Goal: Task Accomplishment & Management: Complete application form

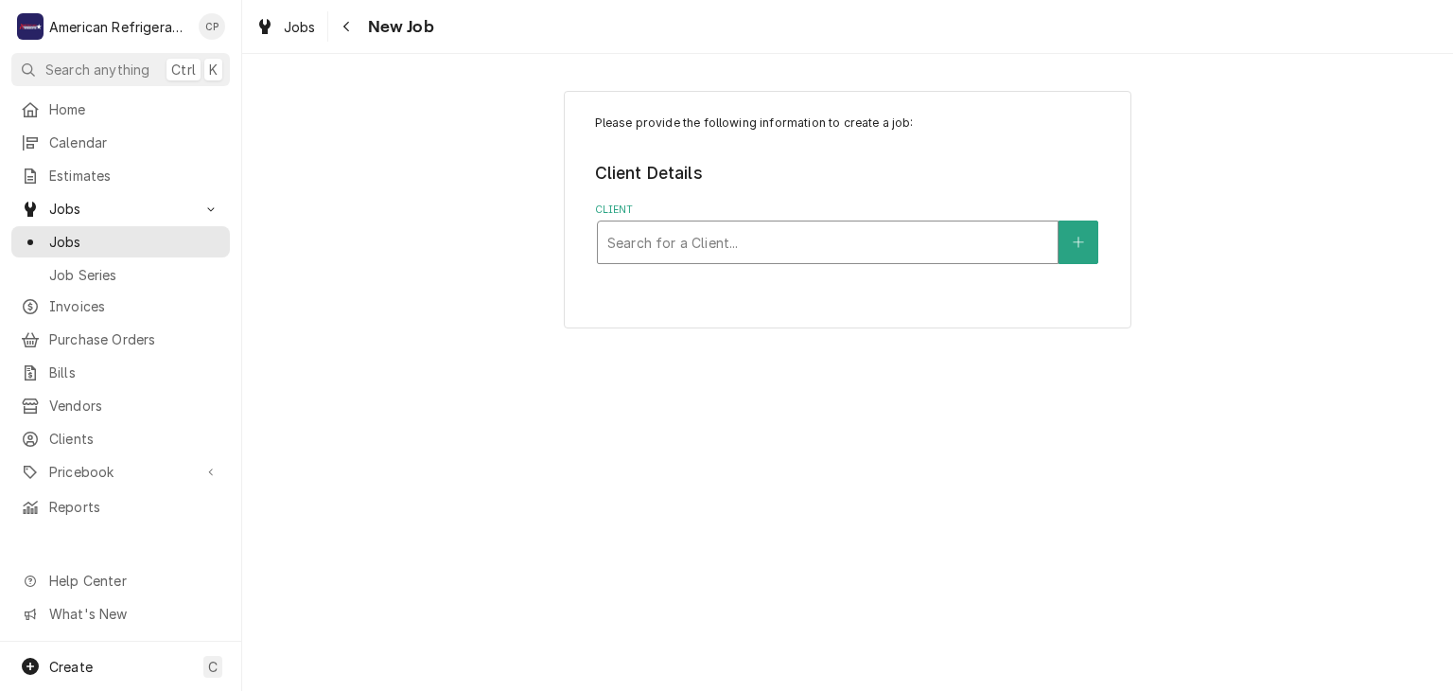
click at [663, 240] on div "Client" at bounding box center [827, 242] width 441 height 34
type input "route"
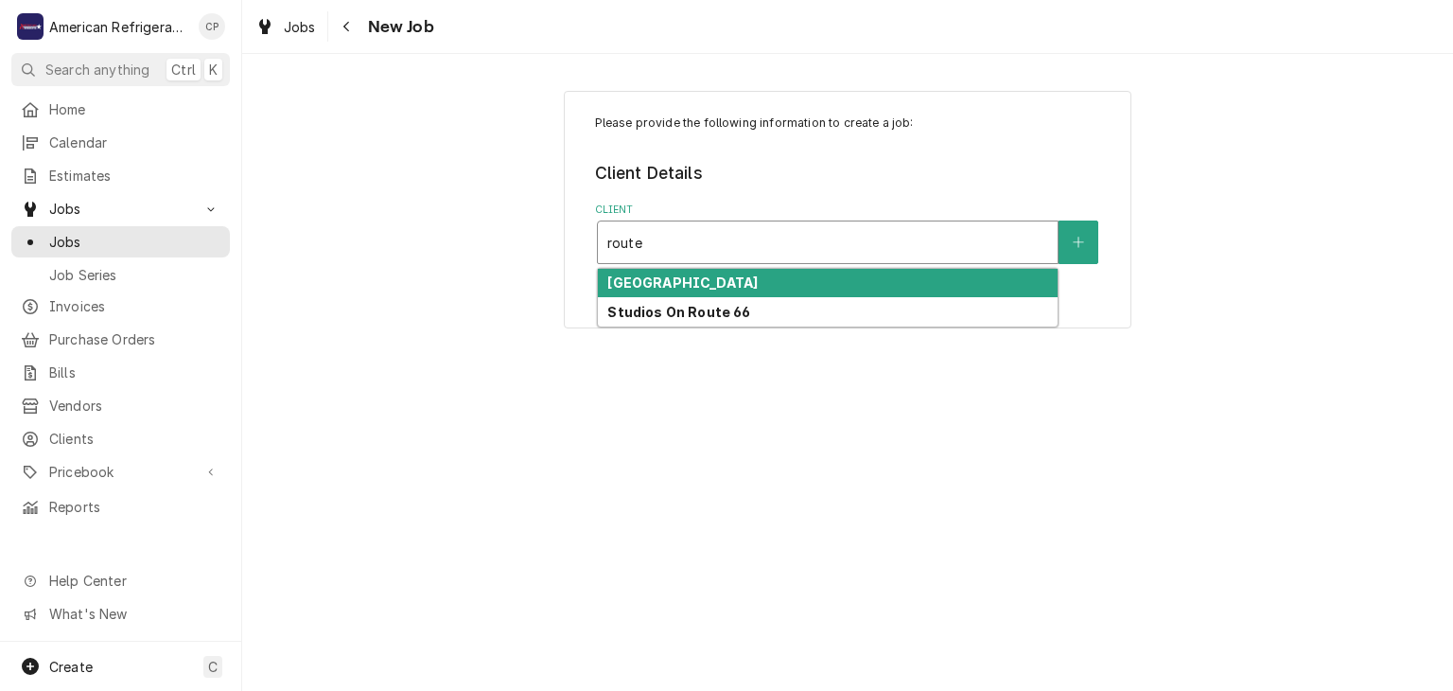
click at [681, 282] on strong "[GEOGRAPHIC_DATA]" at bounding box center [682, 282] width 150 height 16
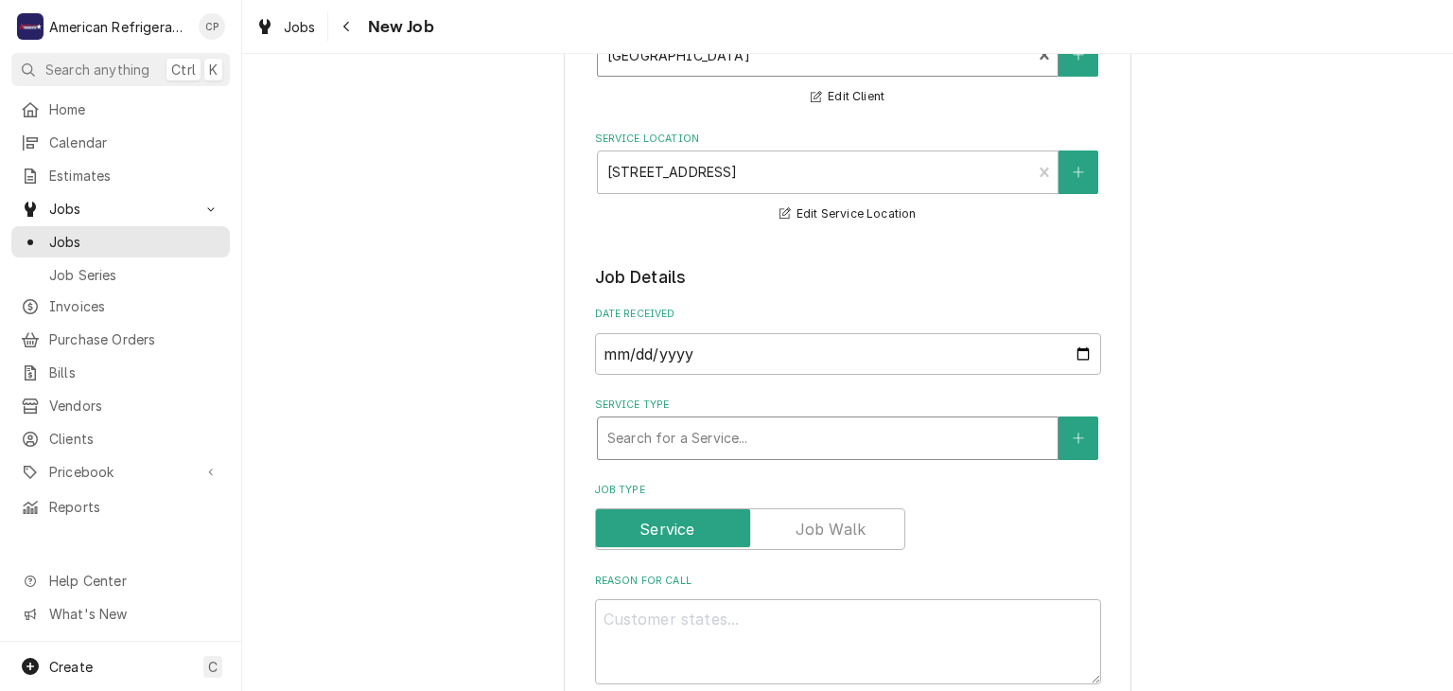
scroll to position [197, 0]
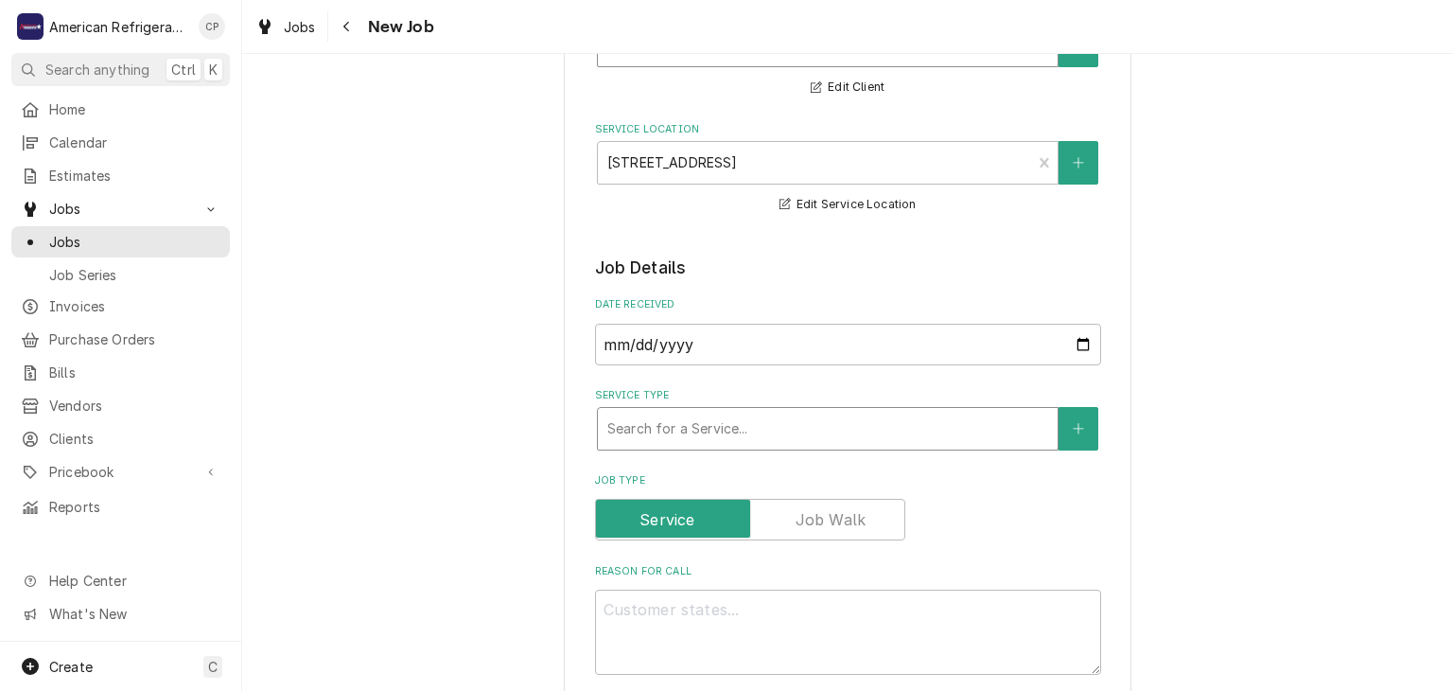
click at [700, 422] on div "Service Type" at bounding box center [827, 428] width 441 height 34
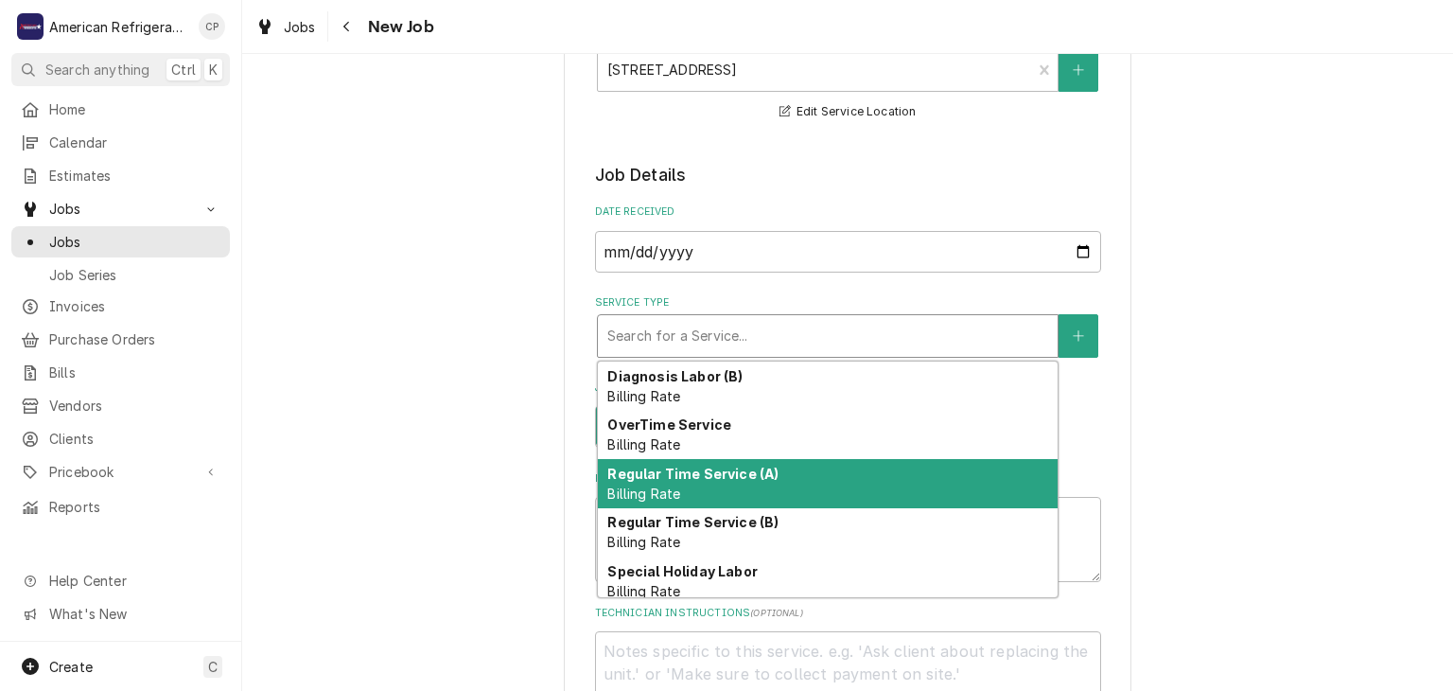
scroll to position [53, 0]
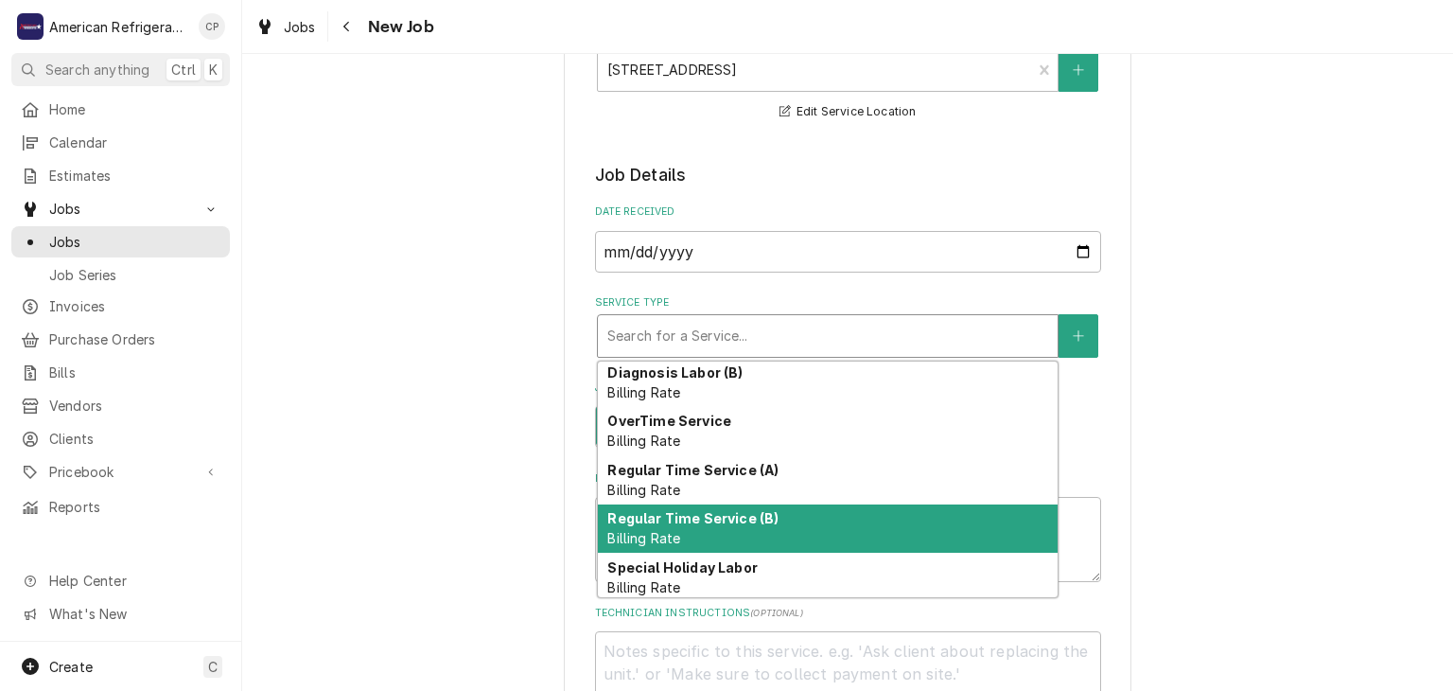
click at [726, 525] on div "Regular Time Service (B) Billing Rate" at bounding box center [828, 528] width 460 height 49
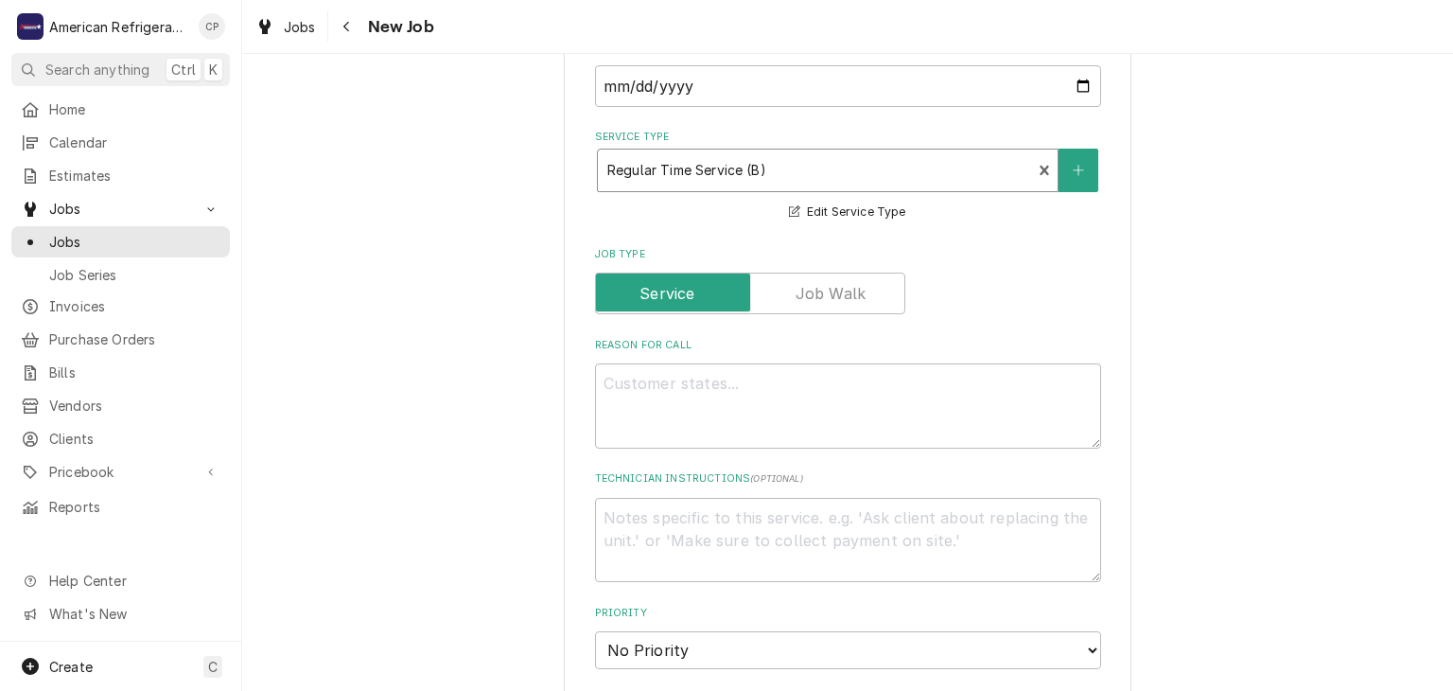
scroll to position [458, 0]
click at [689, 389] on textarea "Reason For Call" at bounding box center [848, 402] width 506 height 85
type textarea "x"
type textarea "Ra"
type textarea "x"
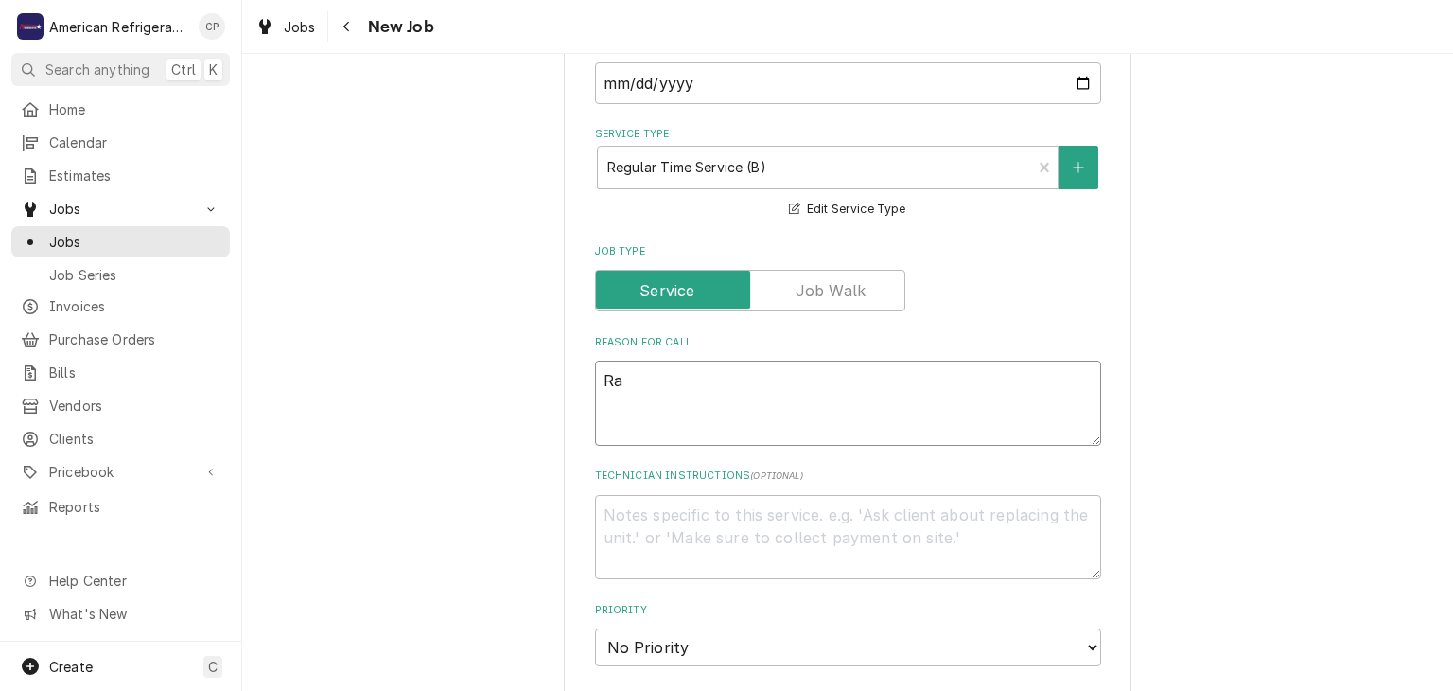
type textarea "Ran"
type textarea "x"
type textarea "Rand"
type textarea "x"
type textarea "[PERSON_NAME]"
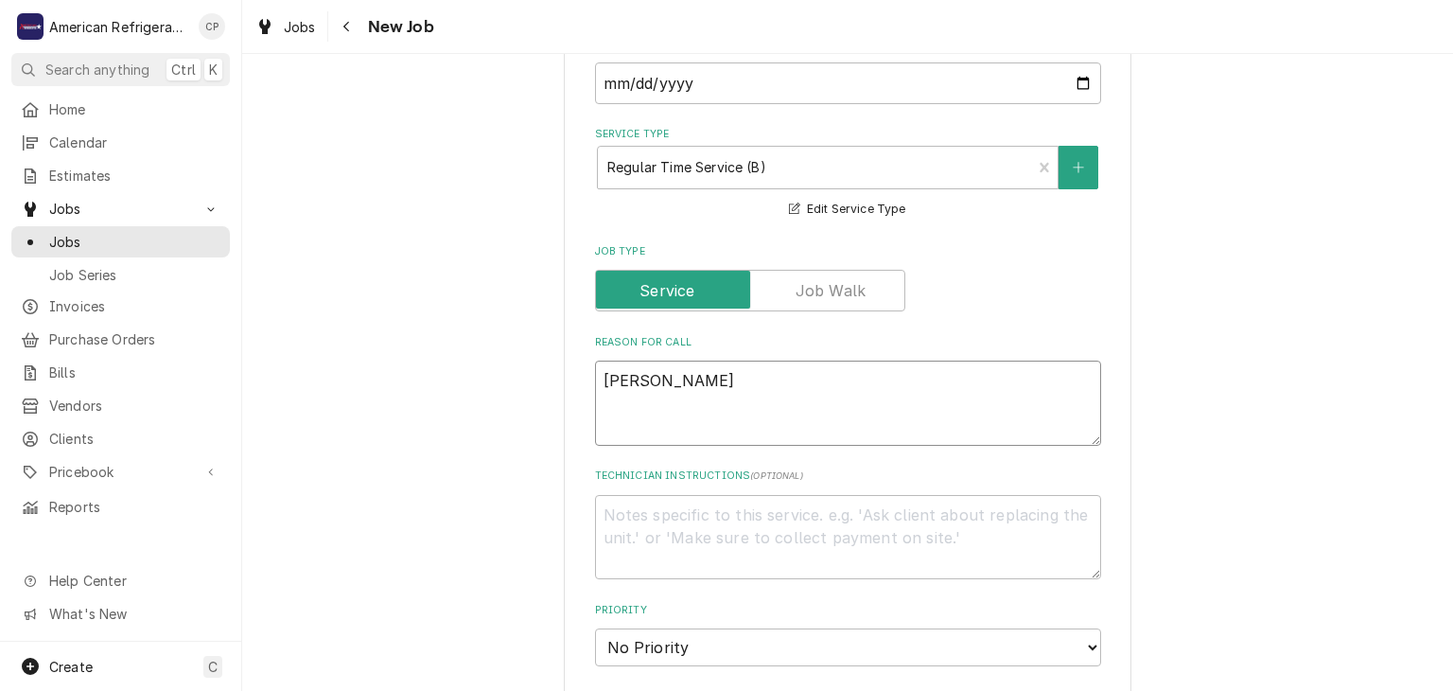
type textarea "x"
type textarea "[PERSON_NAME]"
type textarea "x"
type textarea "[PERSON_NAME]"
type textarea "x"
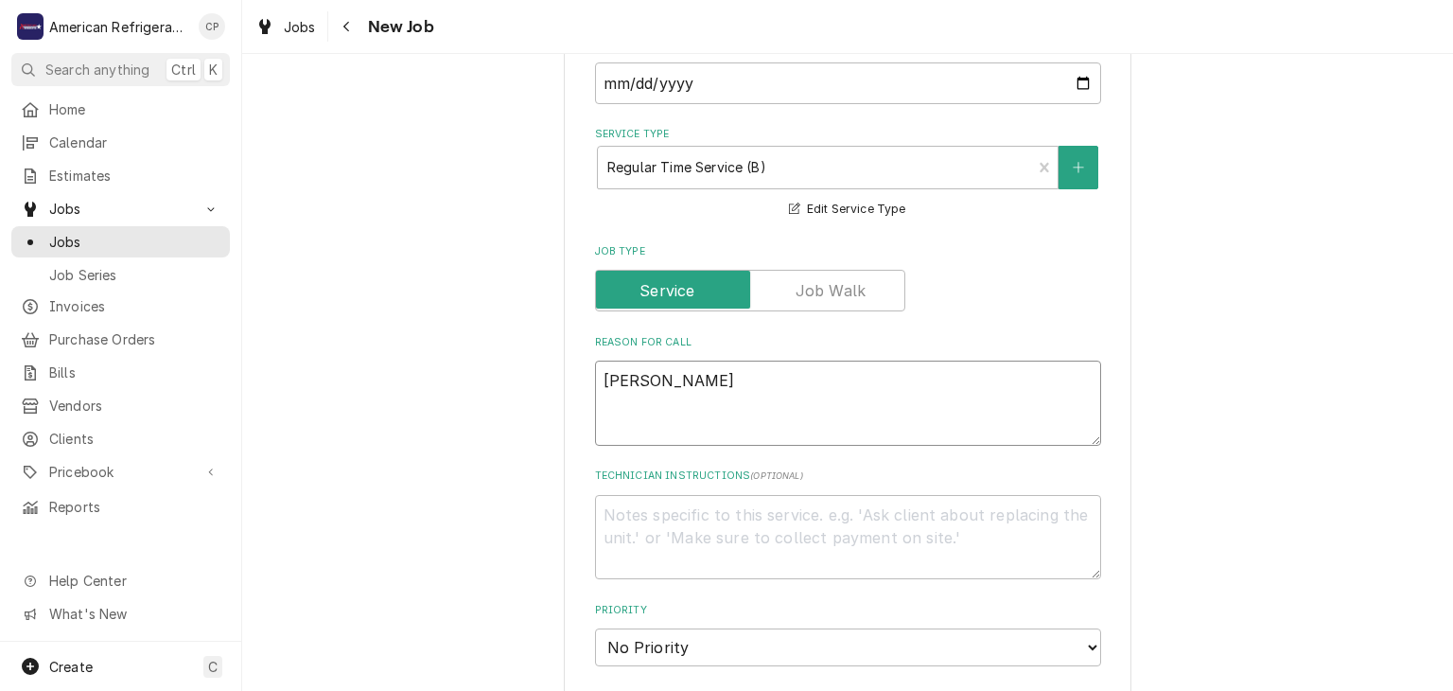
type textarea "[PERSON_NAME]"
type textarea "x"
type textarea "[PERSON_NAME]"
type textarea "x"
type textarea "[PERSON_NAME]"
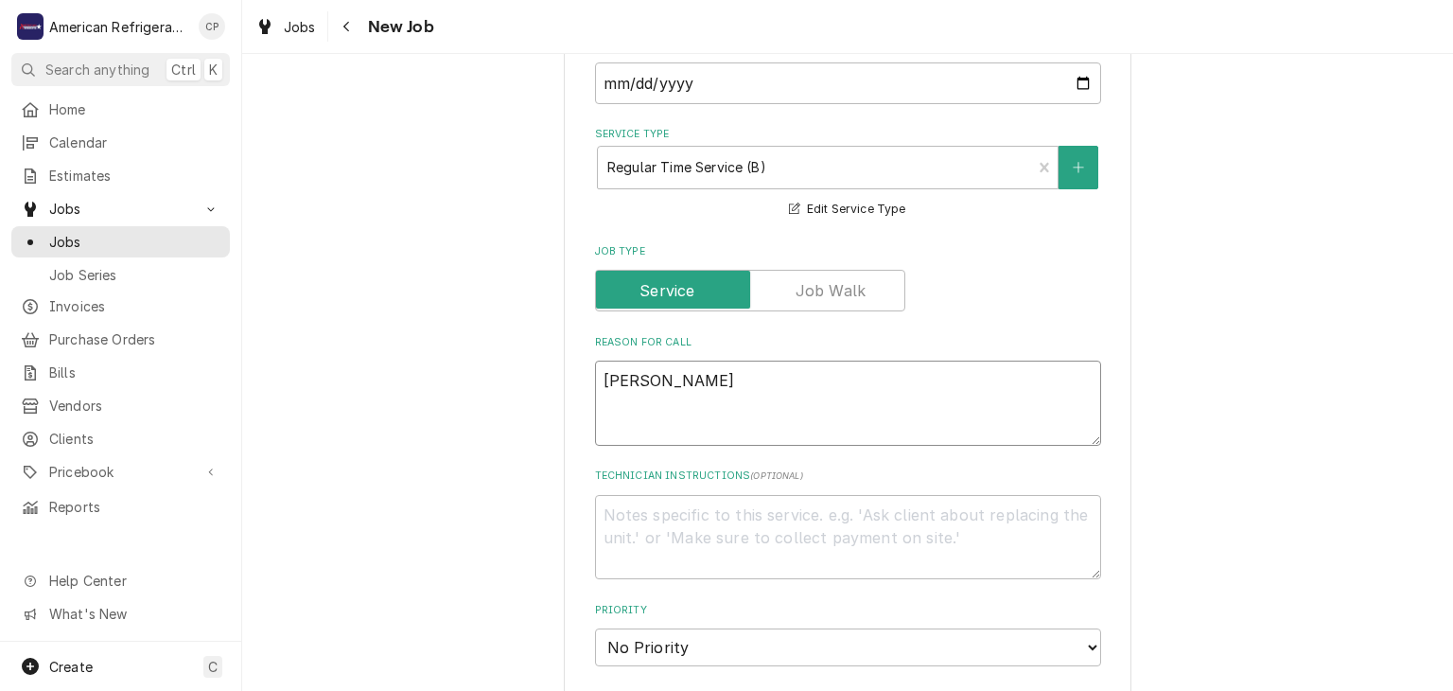
type textarea "x"
type textarea "[PERSON_NAME]"
type textarea "x"
type textarea "[PERSON_NAME] i"
type textarea "x"
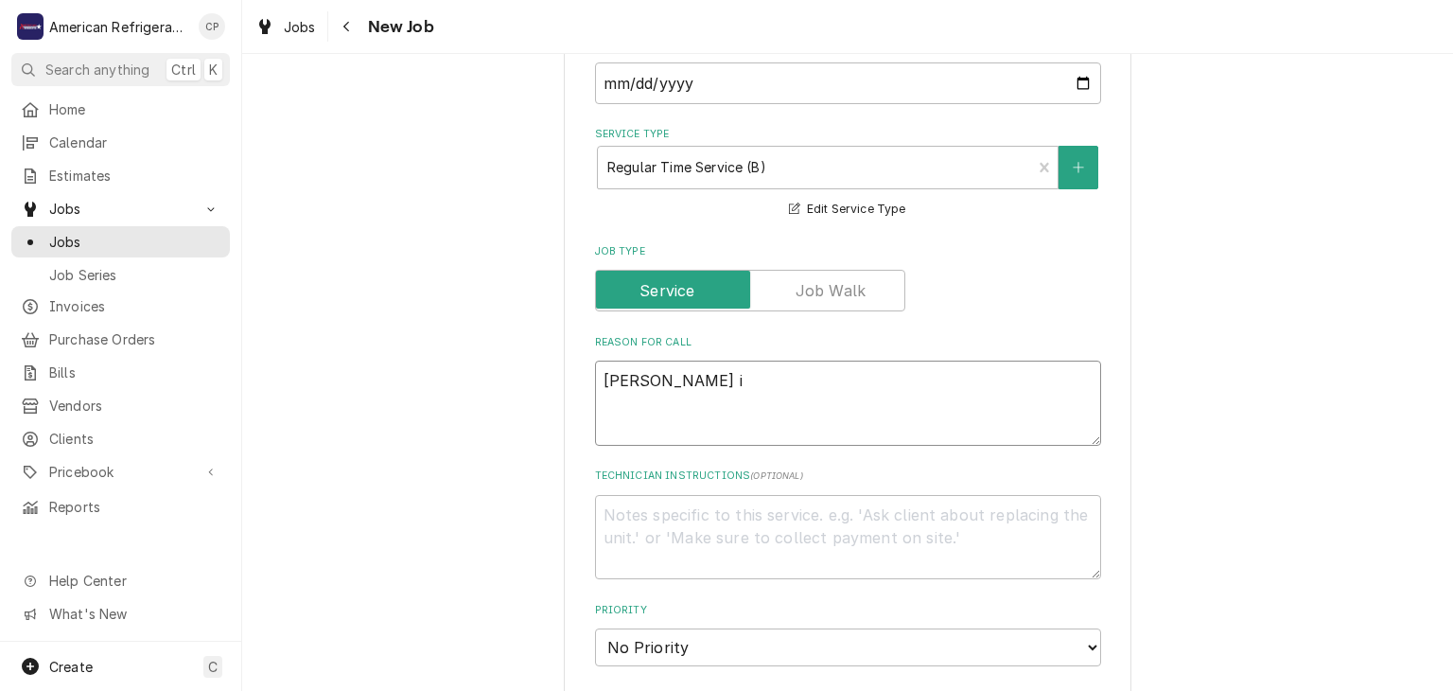
type textarea "[PERSON_NAME] in"
type textarea "x"
type textarea "[PERSON_NAME] in"
type textarea "x"
type textarea "[PERSON_NAME] in B"
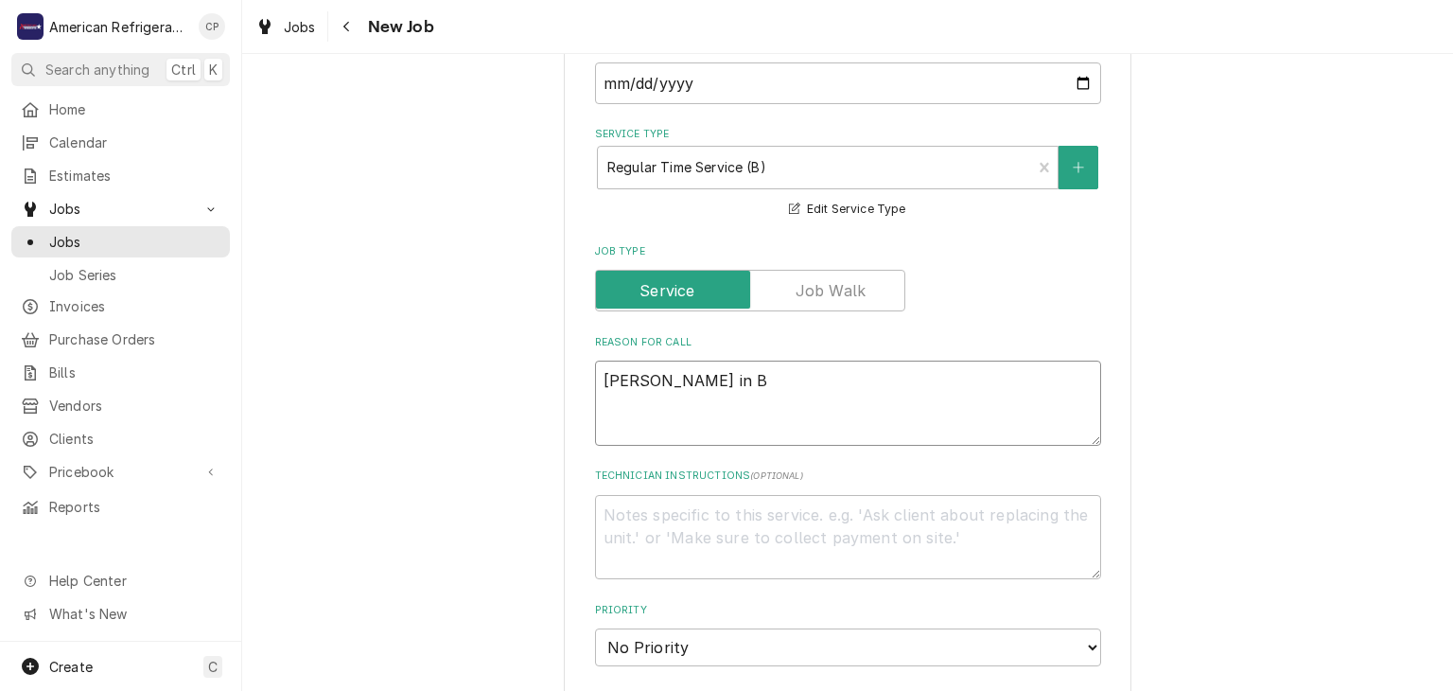
type textarea "x"
type textarea "[PERSON_NAME] in Ba"
type textarea "x"
type textarea "[PERSON_NAME] in Bak"
type textarea "x"
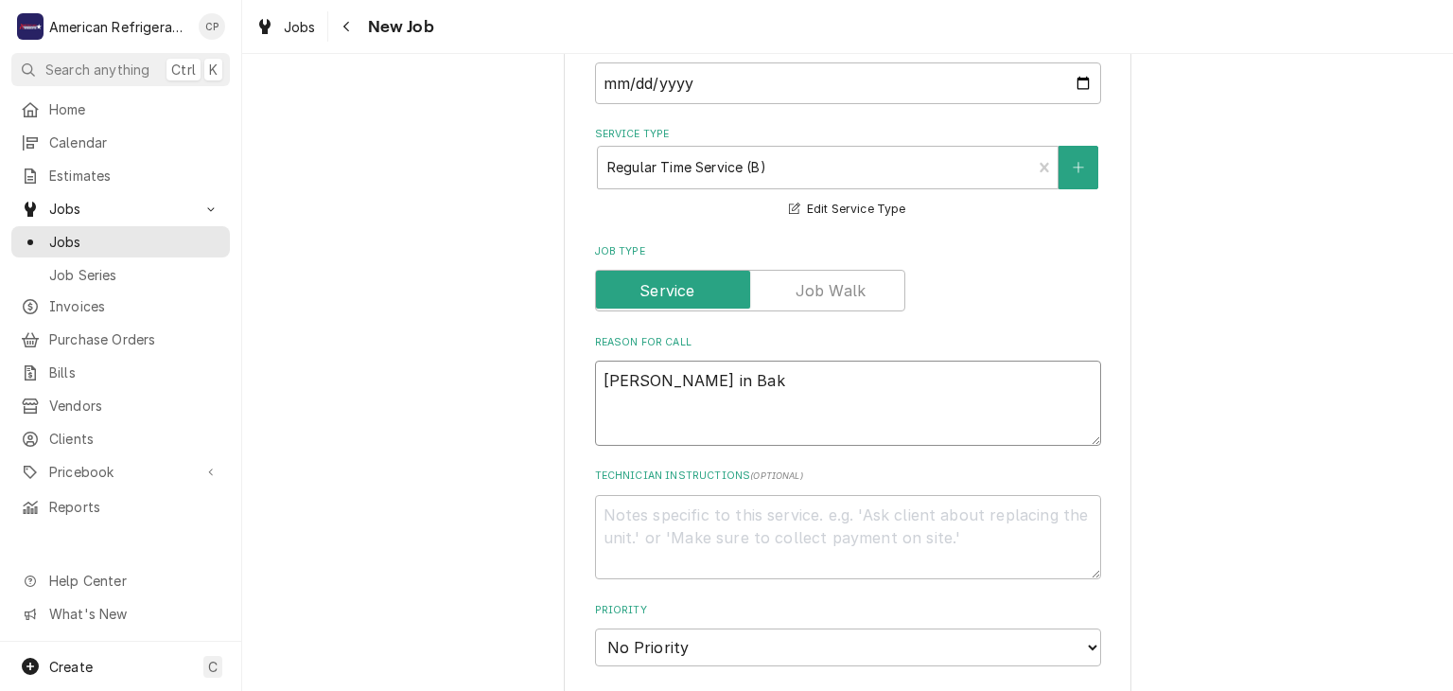
type textarea "[PERSON_NAME] in Bake"
type textarea "x"
type textarea "[PERSON_NAME] in [PERSON_NAME]"
type textarea "x"
type textarea "[PERSON_NAME] in Bakery"
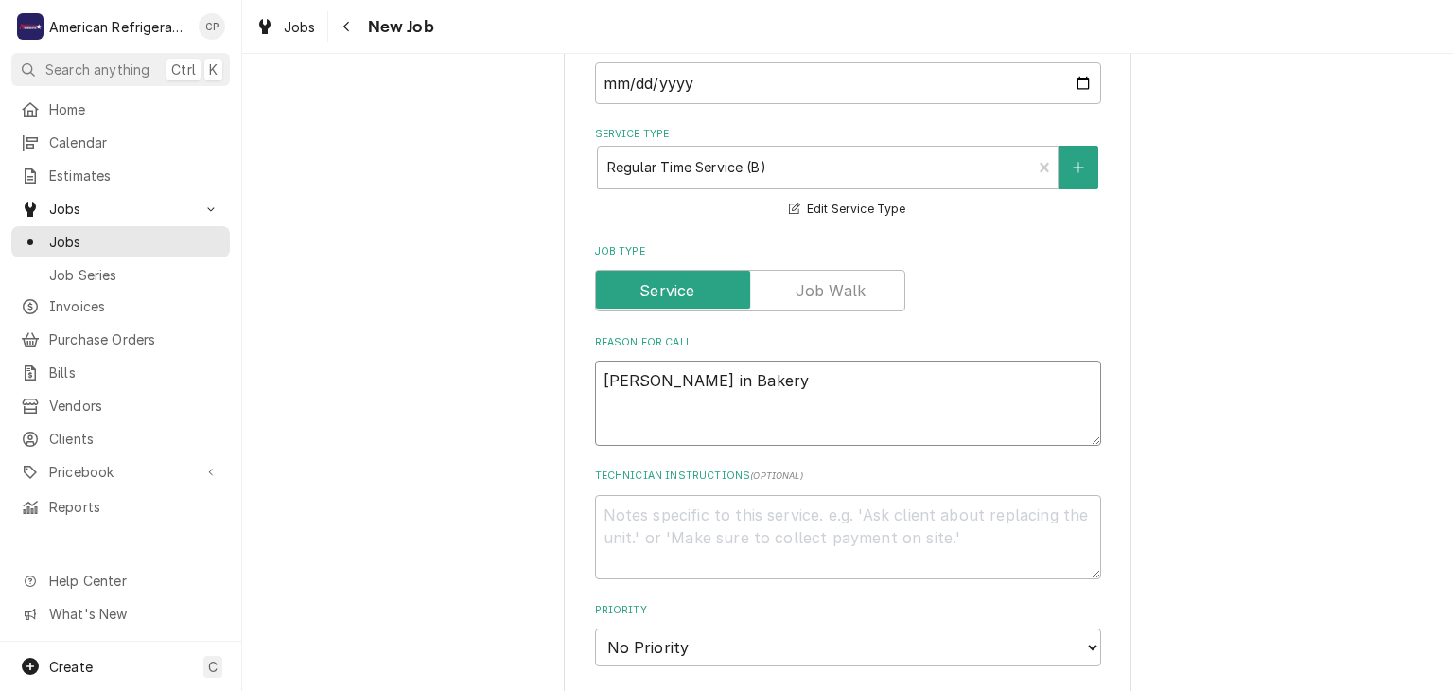
type textarea "x"
type textarea "[PERSON_NAME] in Bakery"
type textarea "x"
type textarea "[PERSON_NAME] in Bakery"
type textarea "x"
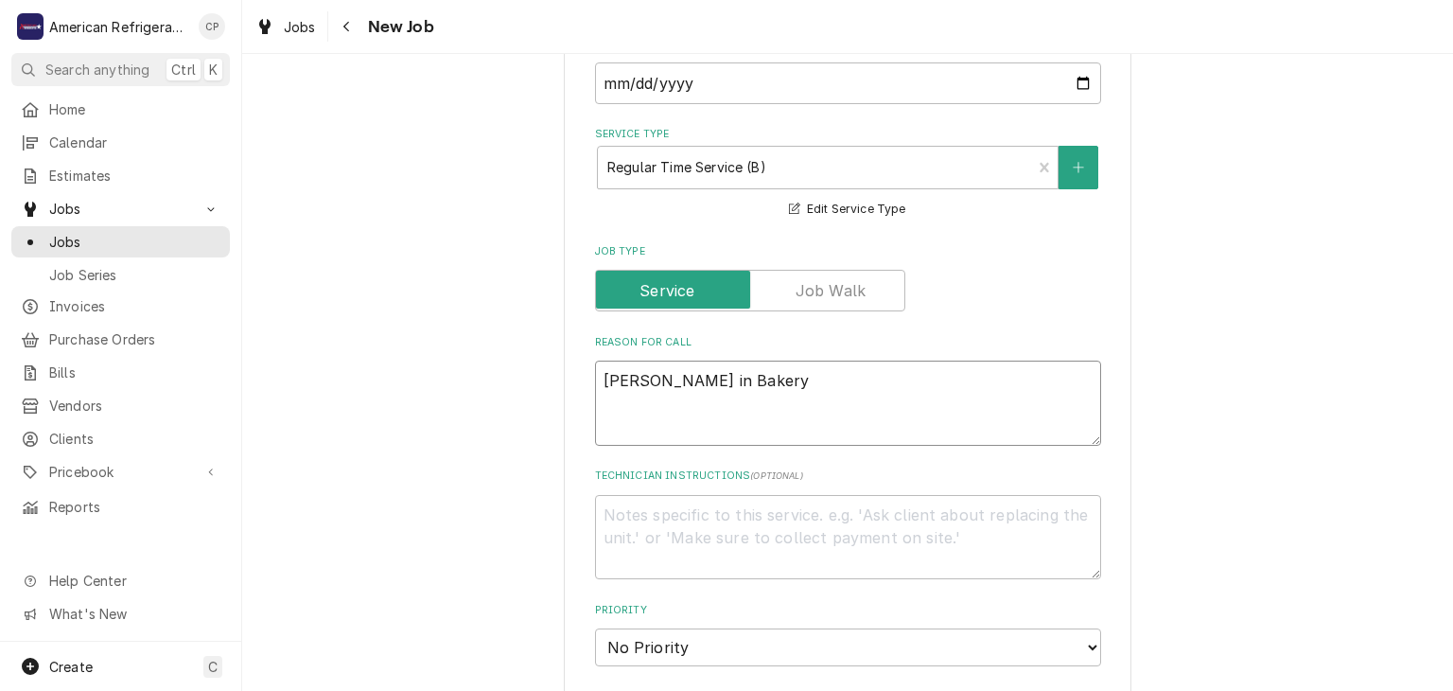
type textarea "[PERSON_NAME] in [PERSON_NAME]"
type textarea "x"
type textarea "[PERSON_NAME] in Bak"
type textarea "x"
type textarea "[PERSON_NAME] in B"
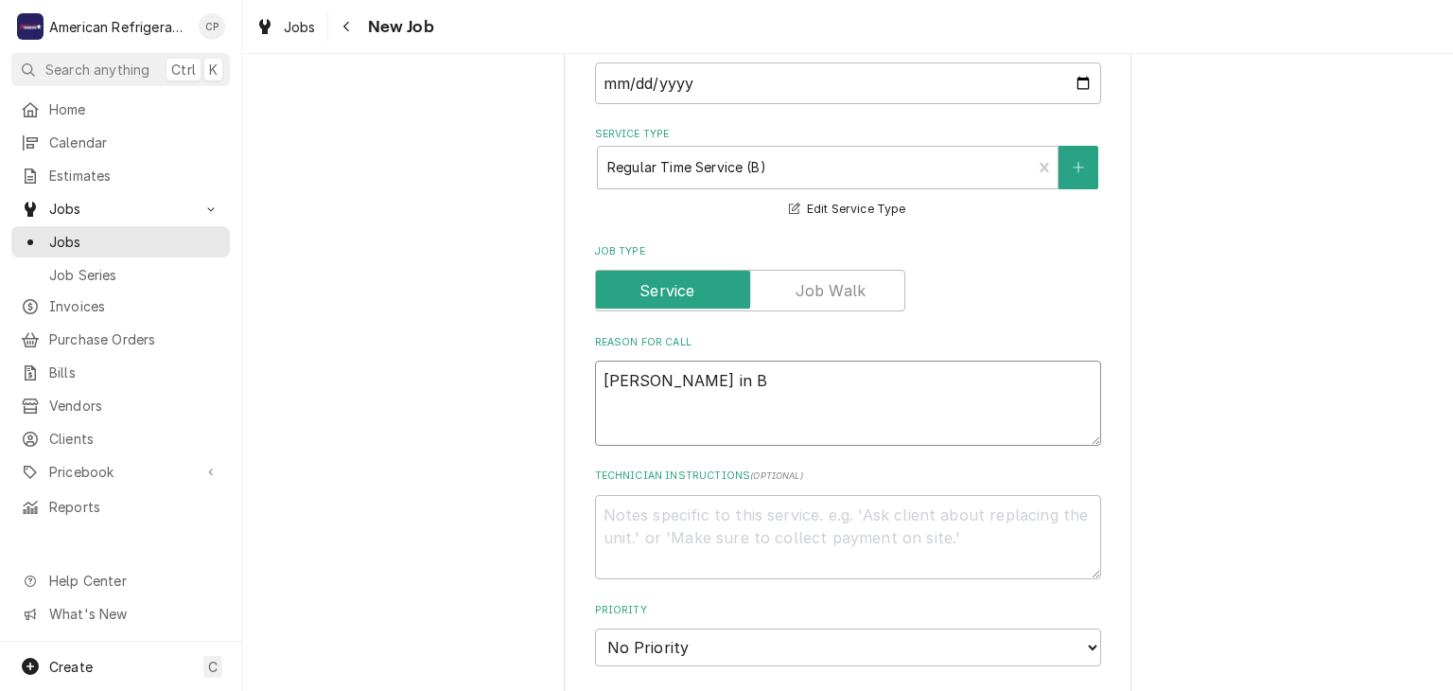
type textarea "x"
type textarea "[PERSON_NAME] in Bu"
type textarea "x"
type textarea "[PERSON_NAME] in Bu"
type textarea "x"
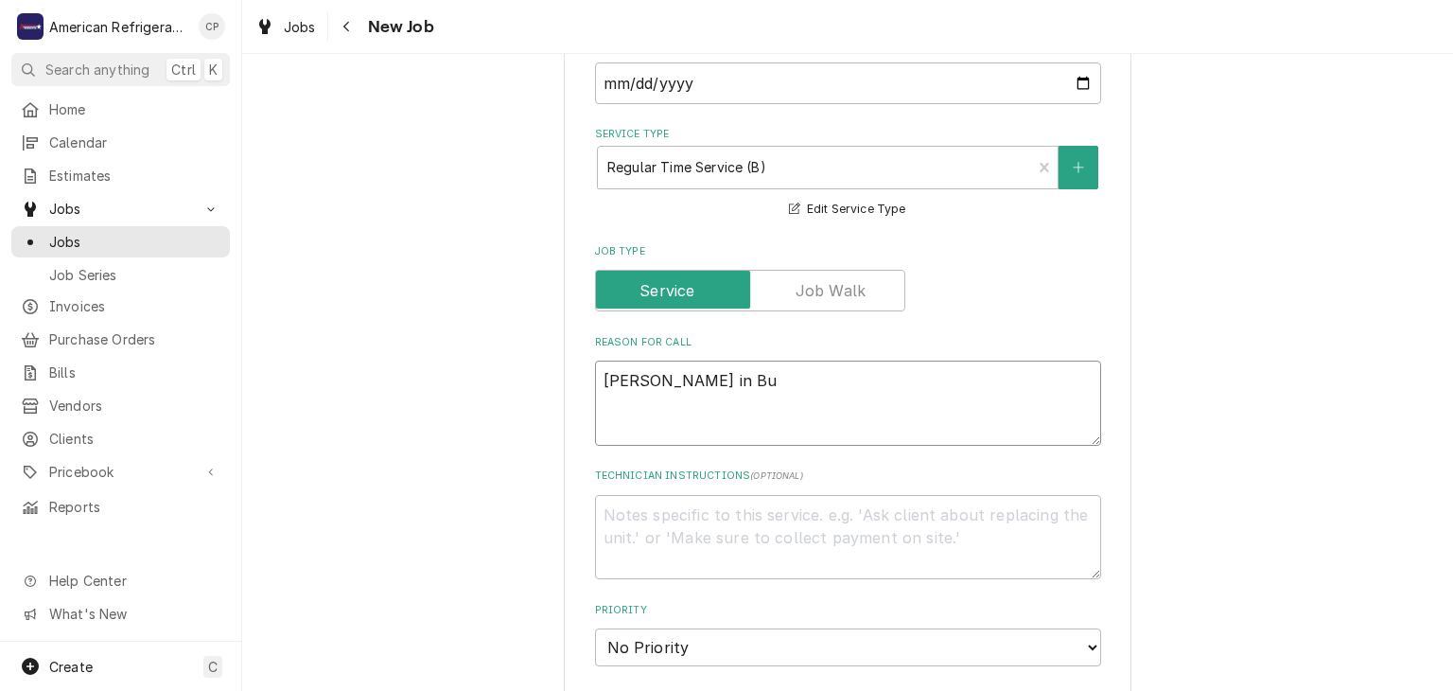
type textarea "[PERSON_NAME] in Buf"
type textarea "x"
type textarea "[PERSON_NAME] in Buff"
type textarea "x"
type textarea "[PERSON_NAME] in Buffe"
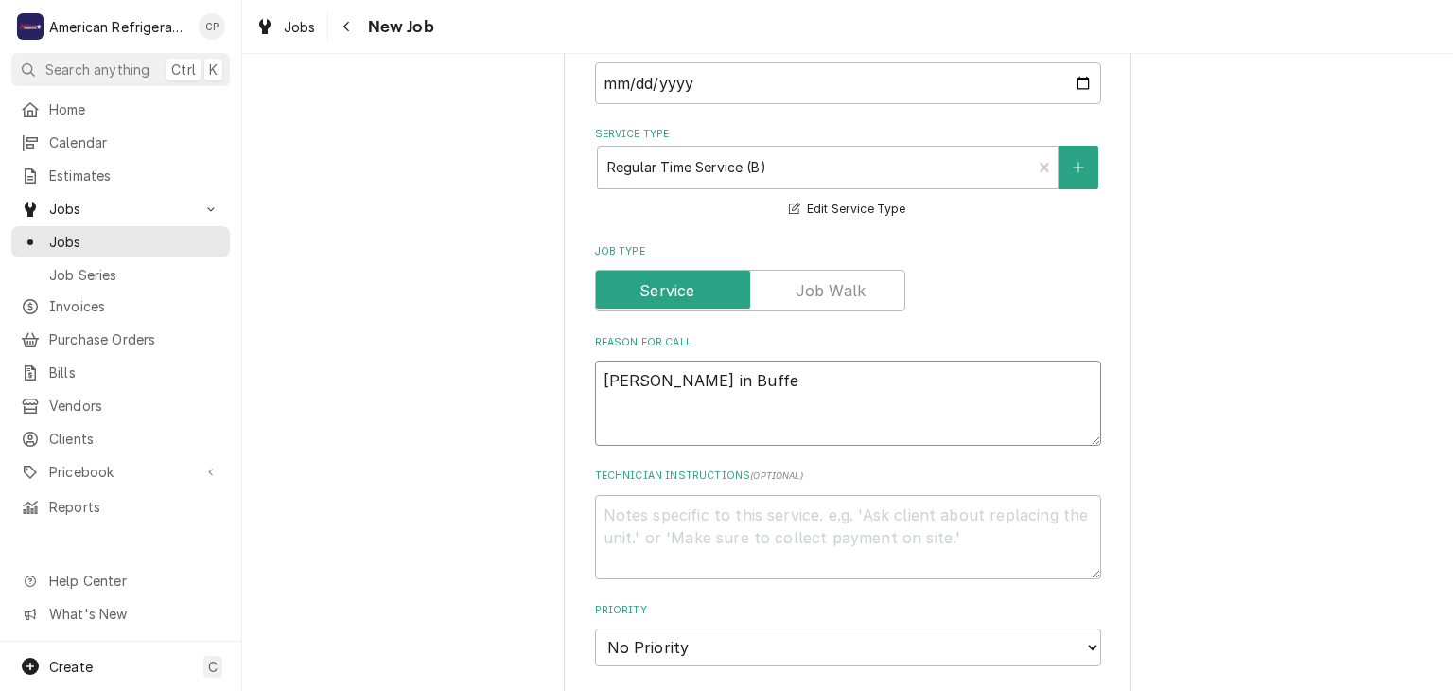
type textarea "x"
type textarea "[PERSON_NAME] in Buffet"
type textarea "x"
type textarea "[PERSON_NAME] in Buffet B"
type textarea "x"
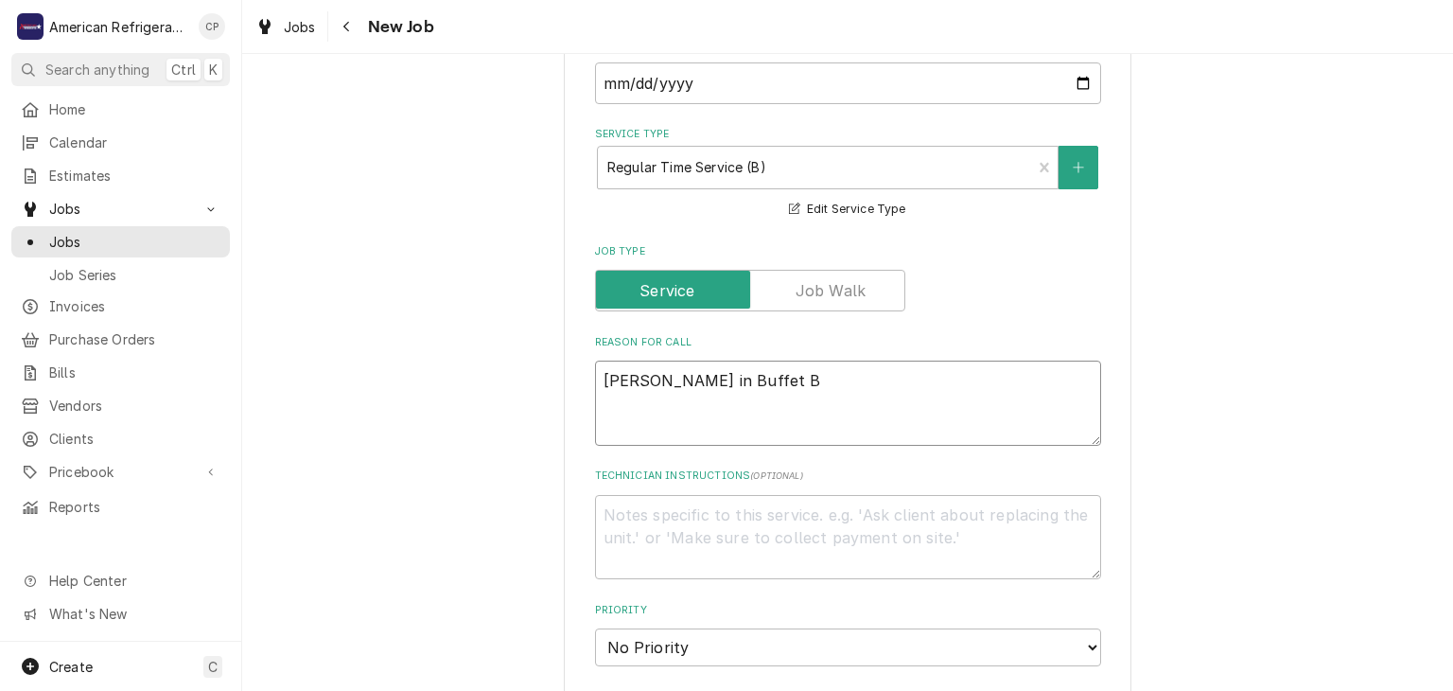
type textarea "[PERSON_NAME] in Buffet Ba"
type textarea "x"
type textarea "[PERSON_NAME] in Buffet Bak"
type textarea "x"
type textarea "[PERSON_NAME] in Buffet Bake"
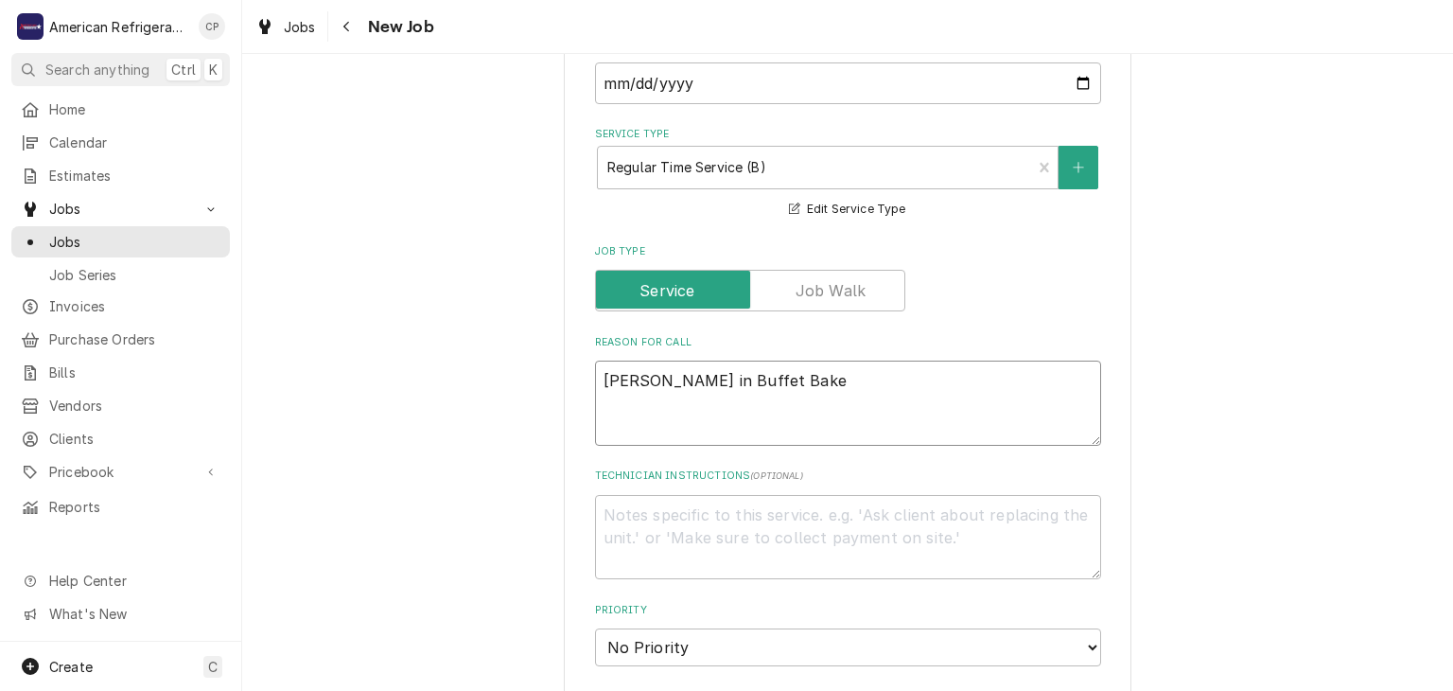
type textarea "x"
type textarea "[PERSON_NAME] in Buffet [PERSON_NAME]"
type textarea "x"
type textarea "[PERSON_NAME] in Buffet [PERSON_NAME]"
type textarea "x"
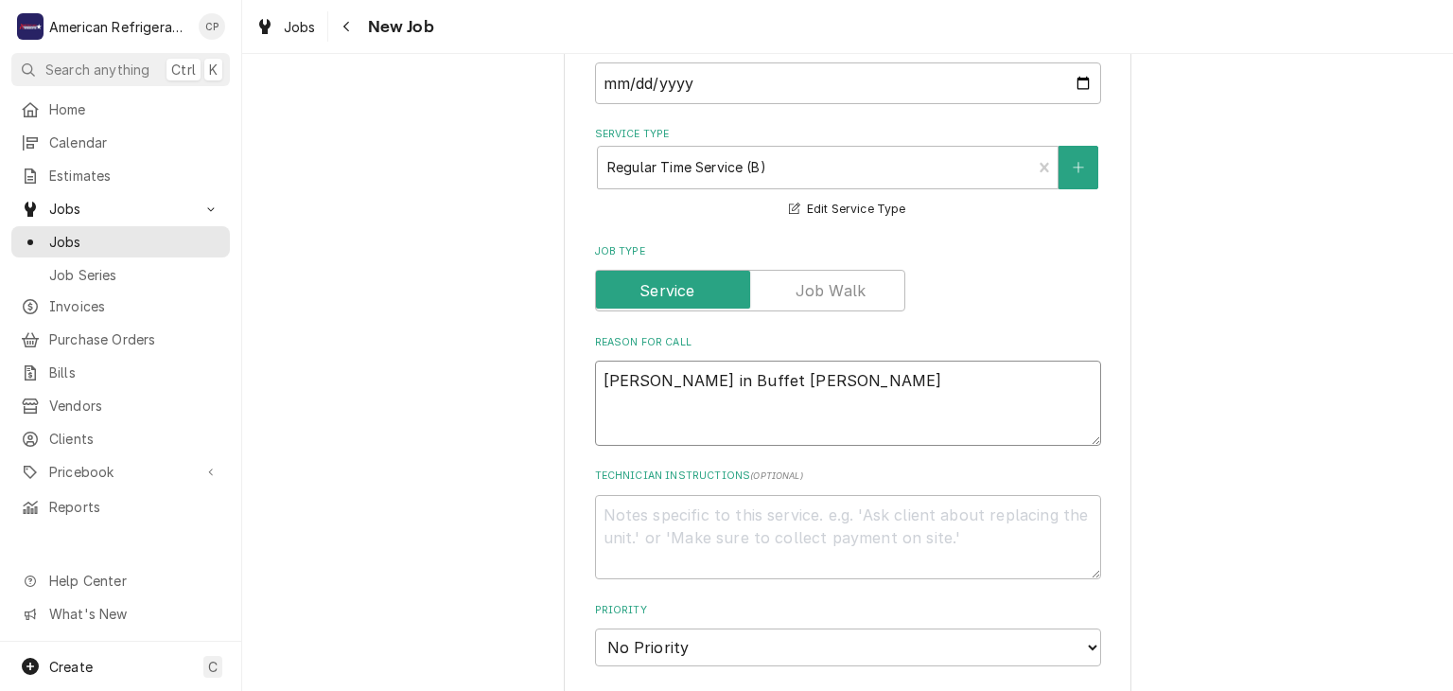
type textarea "[PERSON_NAME] in Buffet Bakery"
type textarea "x"
type textarea "[PERSON_NAME] in Buffet Bakery"
type textarea "x"
type textarea "[PERSON_NAME] in Buffet Bakery n"
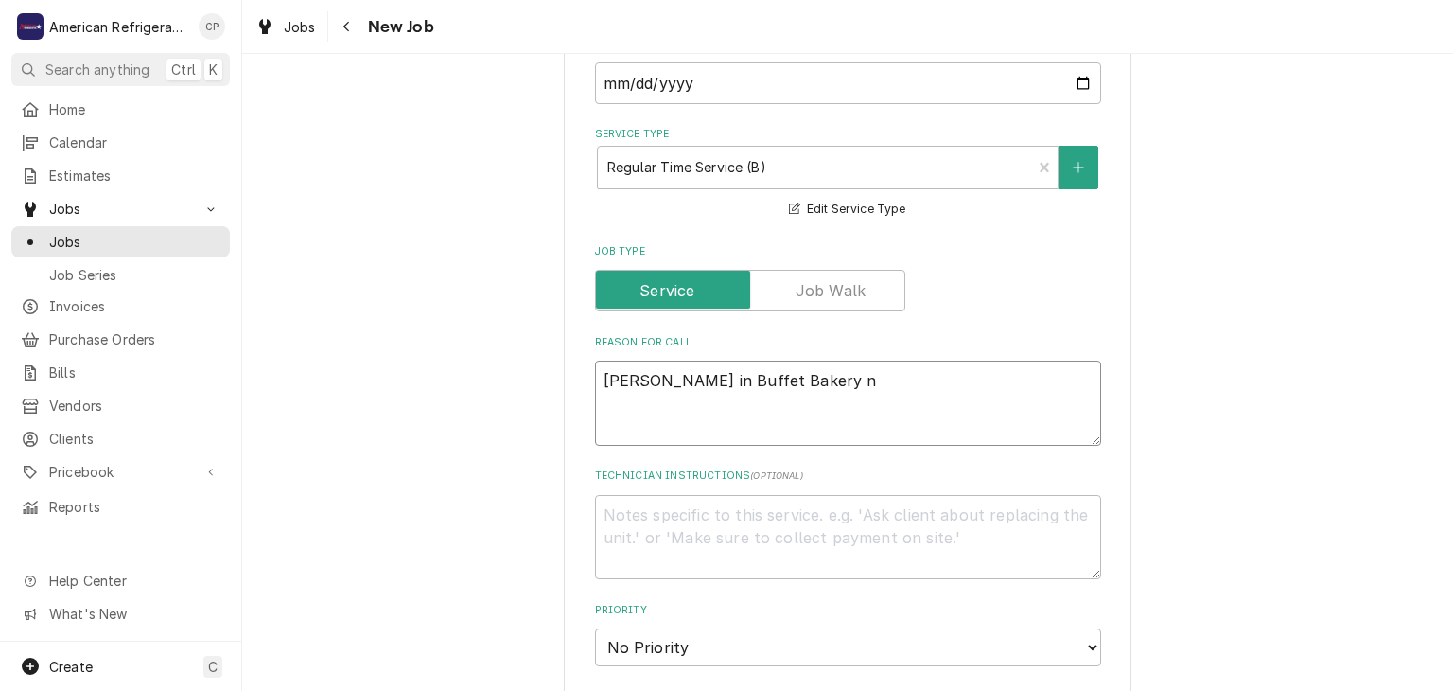
type textarea "x"
type textarea "[PERSON_NAME] in Buffet Bakery no"
type textarea "x"
type textarea "[PERSON_NAME] in Buffet Bakery not"
type textarea "x"
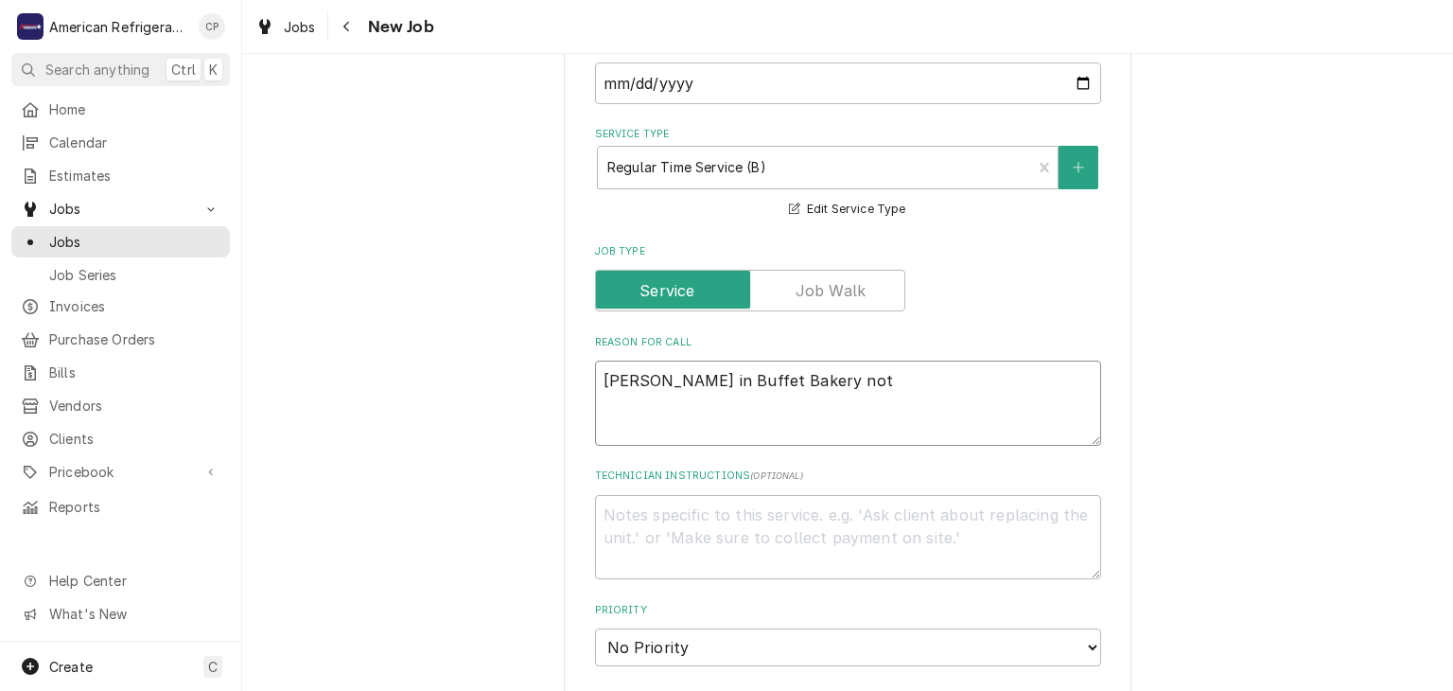
type textarea "[PERSON_NAME] in Buffet Bakery not"
type textarea "x"
type textarea "[PERSON_NAME] in Buffet Bakery not m"
type textarea "x"
type textarea "[PERSON_NAME] in Buffet Bakery not ma"
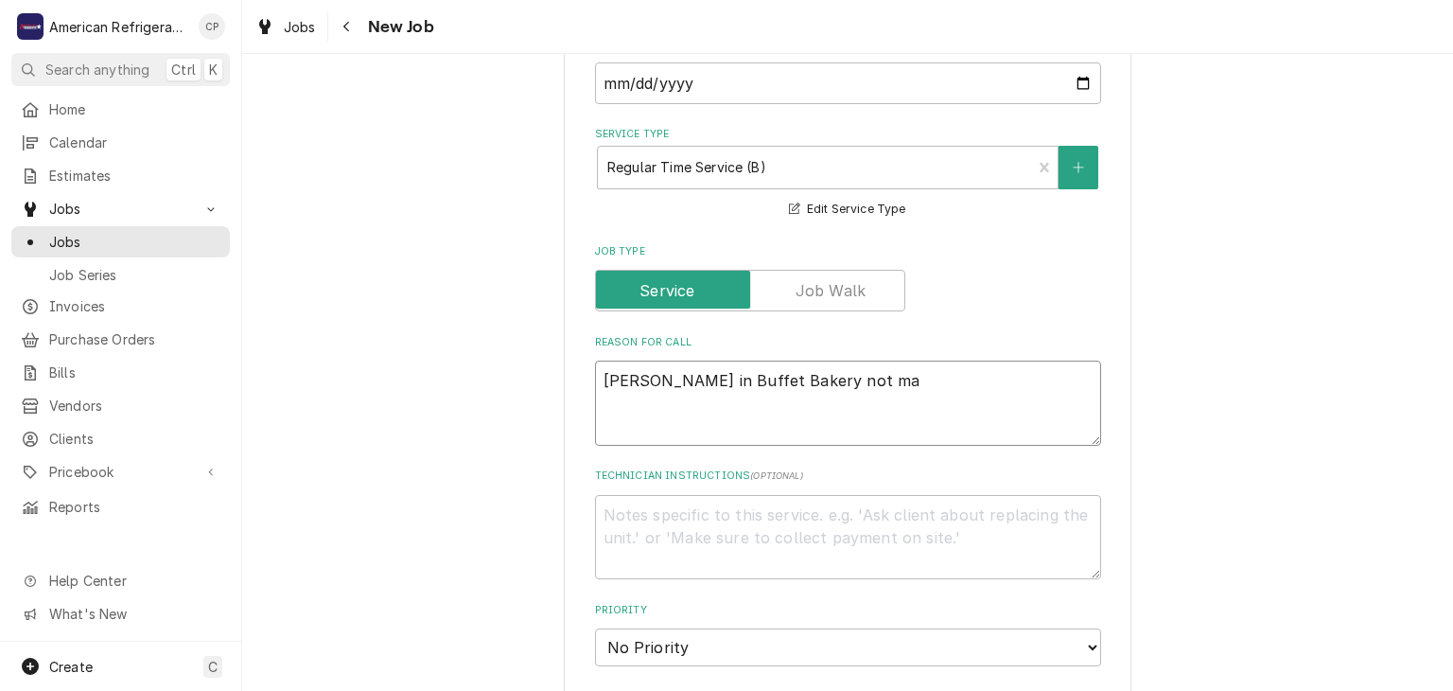
type textarea "x"
type textarea "[PERSON_NAME] in Buffet Bakery not mai"
type textarea "x"
type textarea "[PERSON_NAME] in Buffet Bakery not main"
type textarea "x"
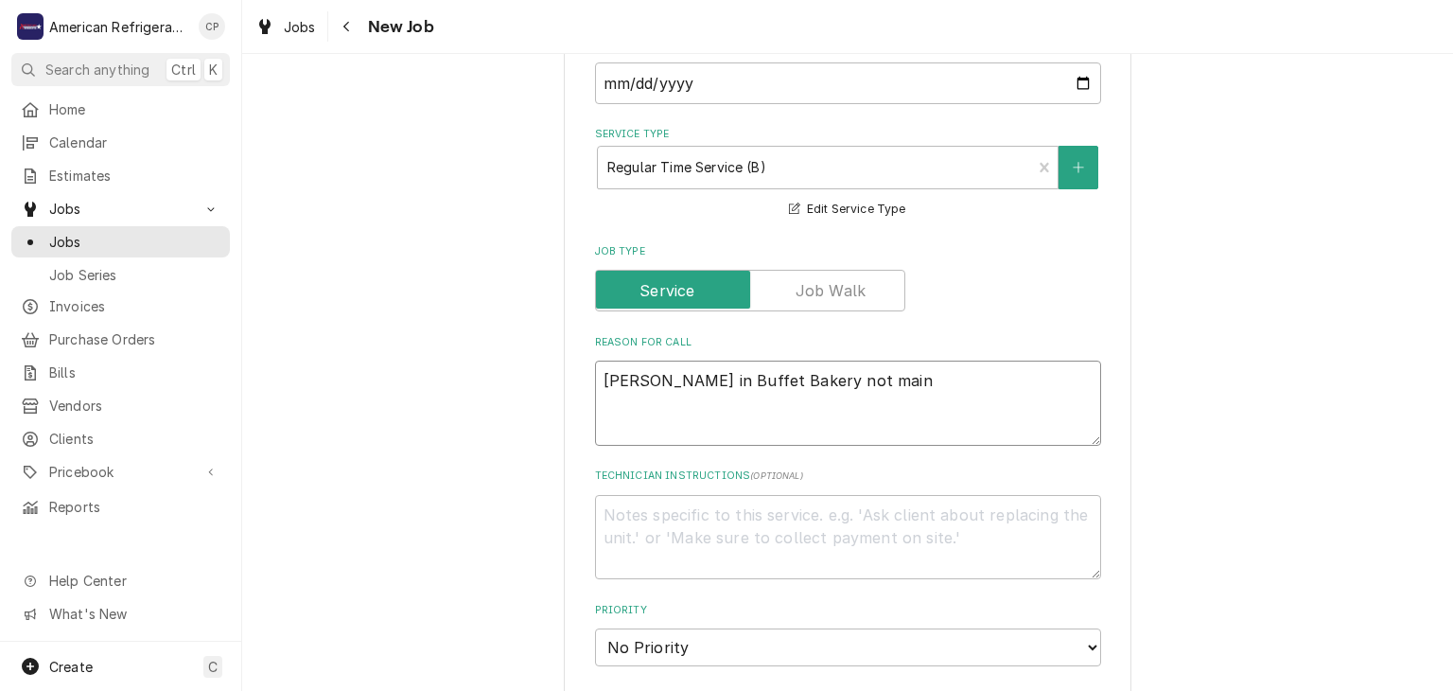
type textarea "[PERSON_NAME] in Buffet Bakery not maint"
type textarea "x"
type textarea "[PERSON_NAME] in Buffet Bakery not maintai"
type textarea "x"
type textarea "[PERSON_NAME] in Buffet Bakery not maintain"
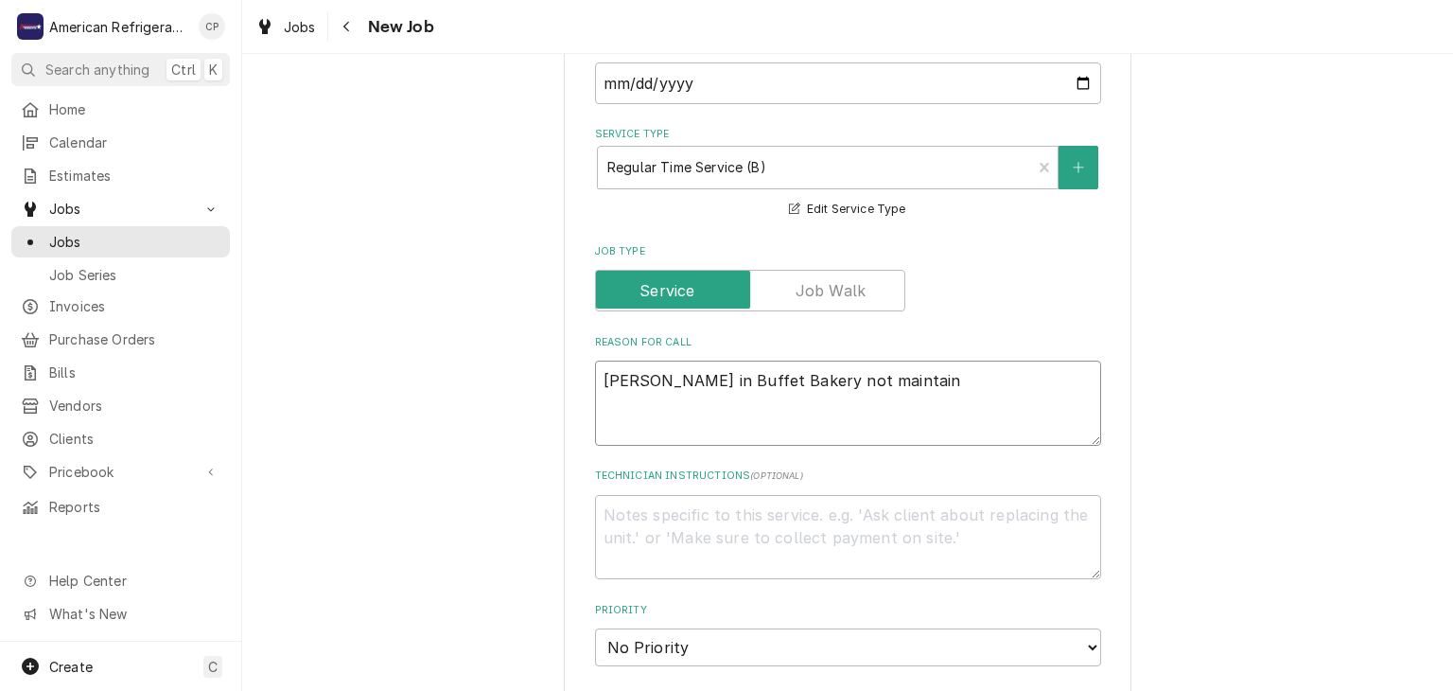
type textarea "x"
type textarea "[PERSON_NAME] in Buffet Bakery not maintaini"
type textarea "x"
type textarea "[PERSON_NAME] in Buffet Bakery not maintainin"
type textarea "x"
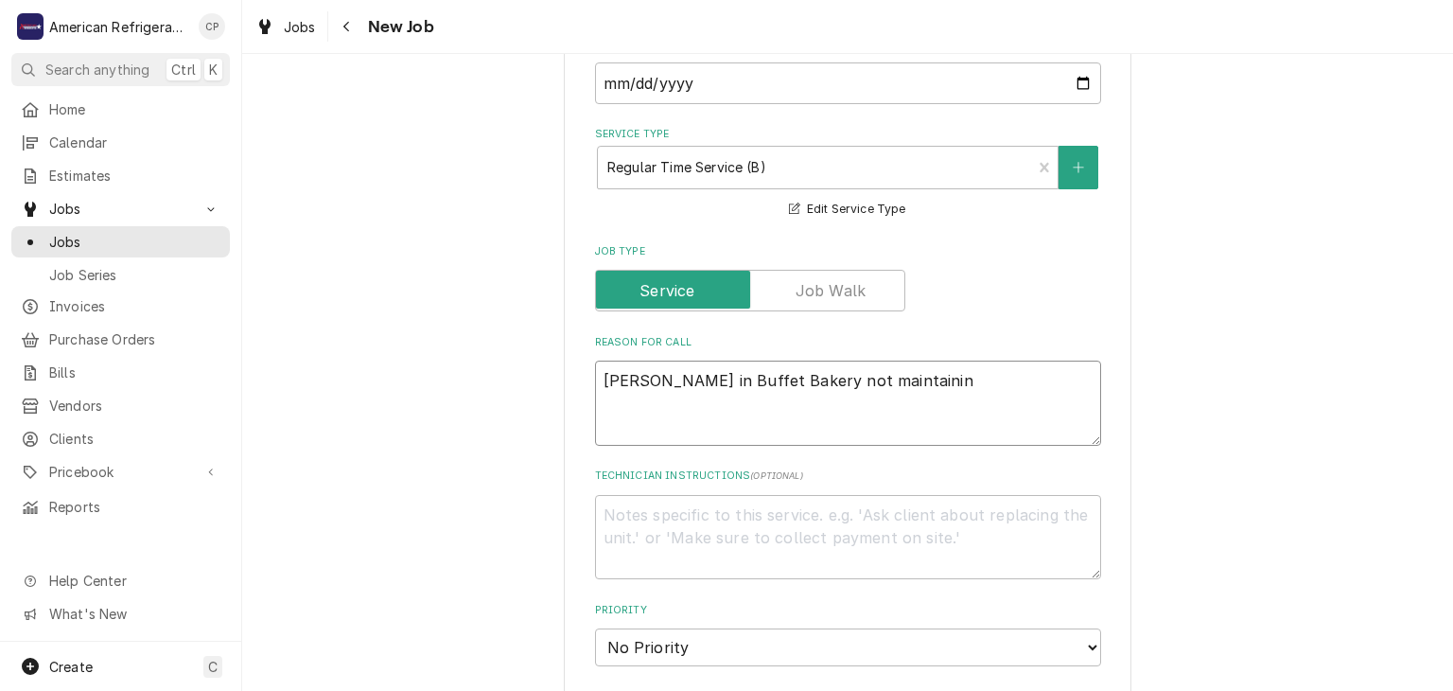
type textarea "[PERSON_NAME] in Buffet Bakery not maintaining"
type textarea "x"
type textarea "[PERSON_NAME] in Buffet Bakery not maintaining"
type textarea "x"
type textarea "[PERSON_NAME] in Buffet Bakery not maintaining t"
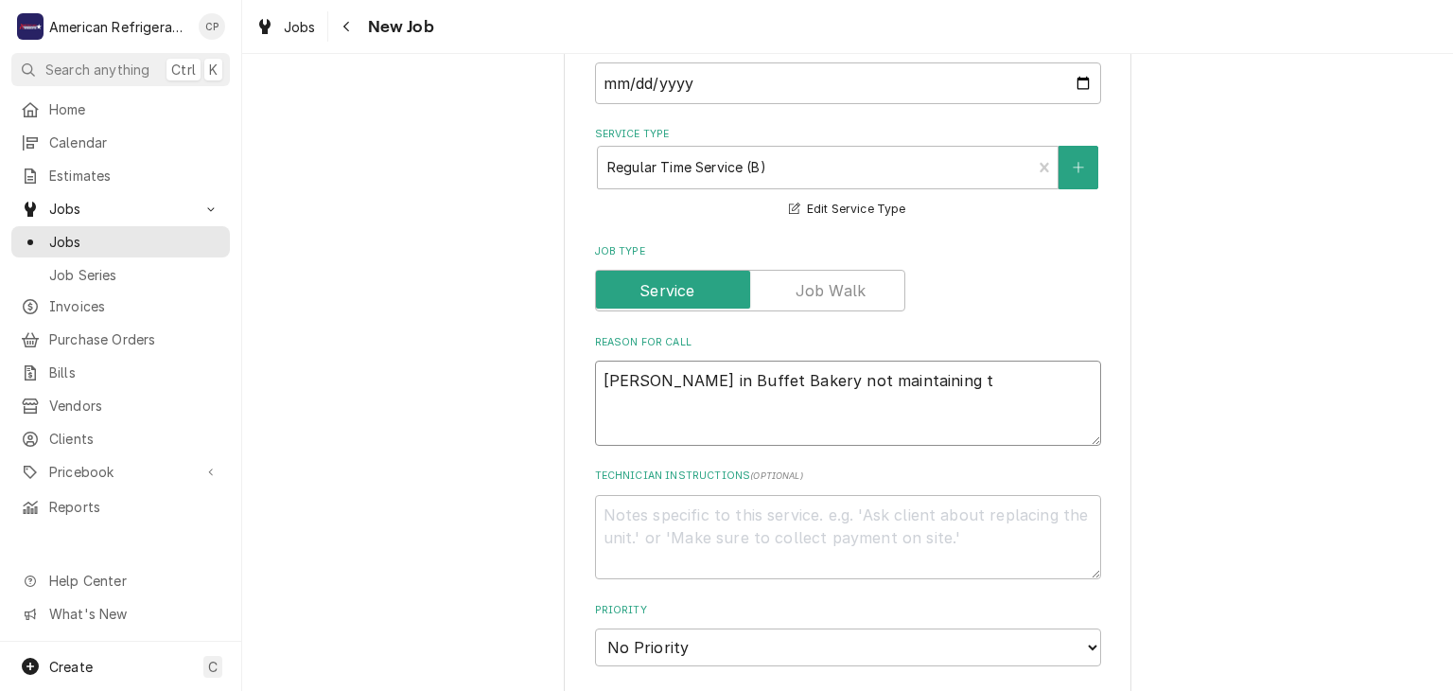
type textarea "x"
type textarea "[PERSON_NAME] in Buffet Bakery not maintaining tem"
type textarea "x"
type textarea "[PERSON_NAME] in Buffet Bakery not maintaining temp"
type textarea "x"
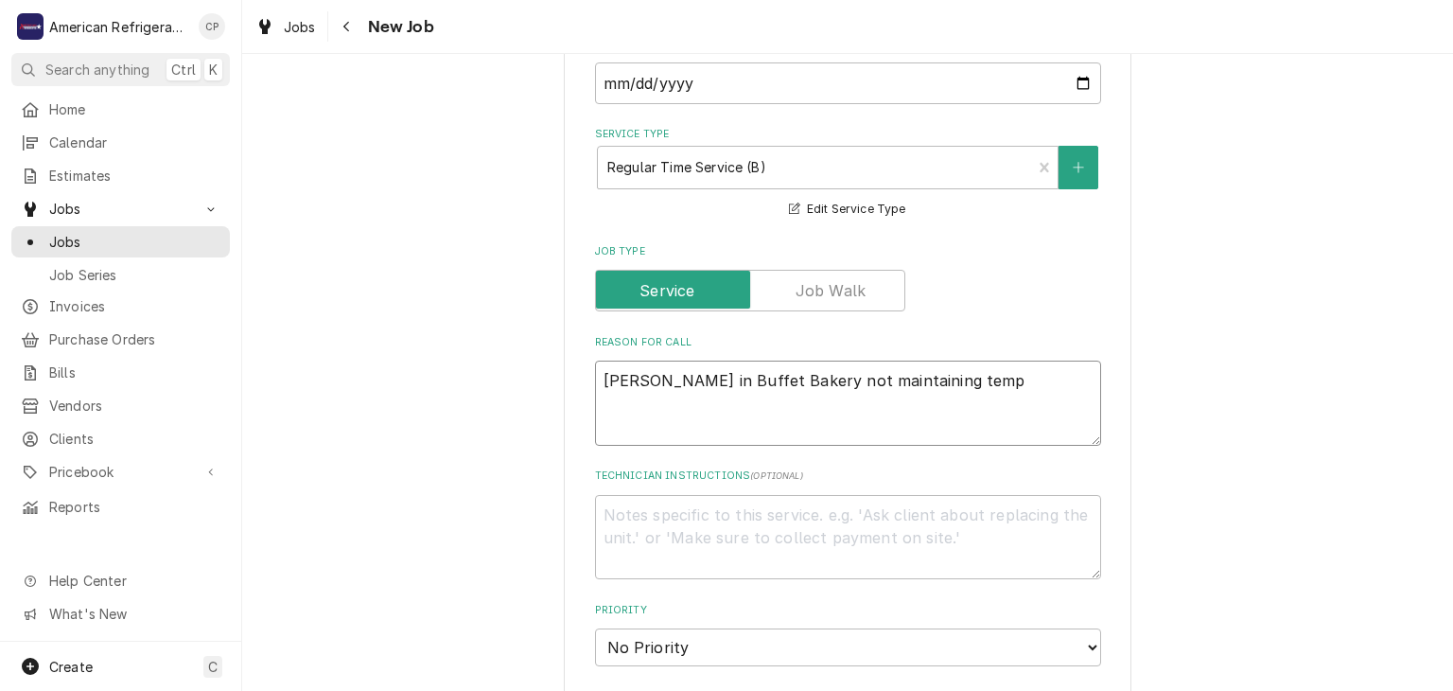
type textarea "[PERSON_NAME] in Buffet Bakery not maintaining temp"
type textarea "x"
type textarea "[PERSON_NAME] in Buffet Bakery not maintaining temp M"
type textarea "x"
type textarea "[PERSON_NAME] in Buffet Bakery not maintaining temp M#"
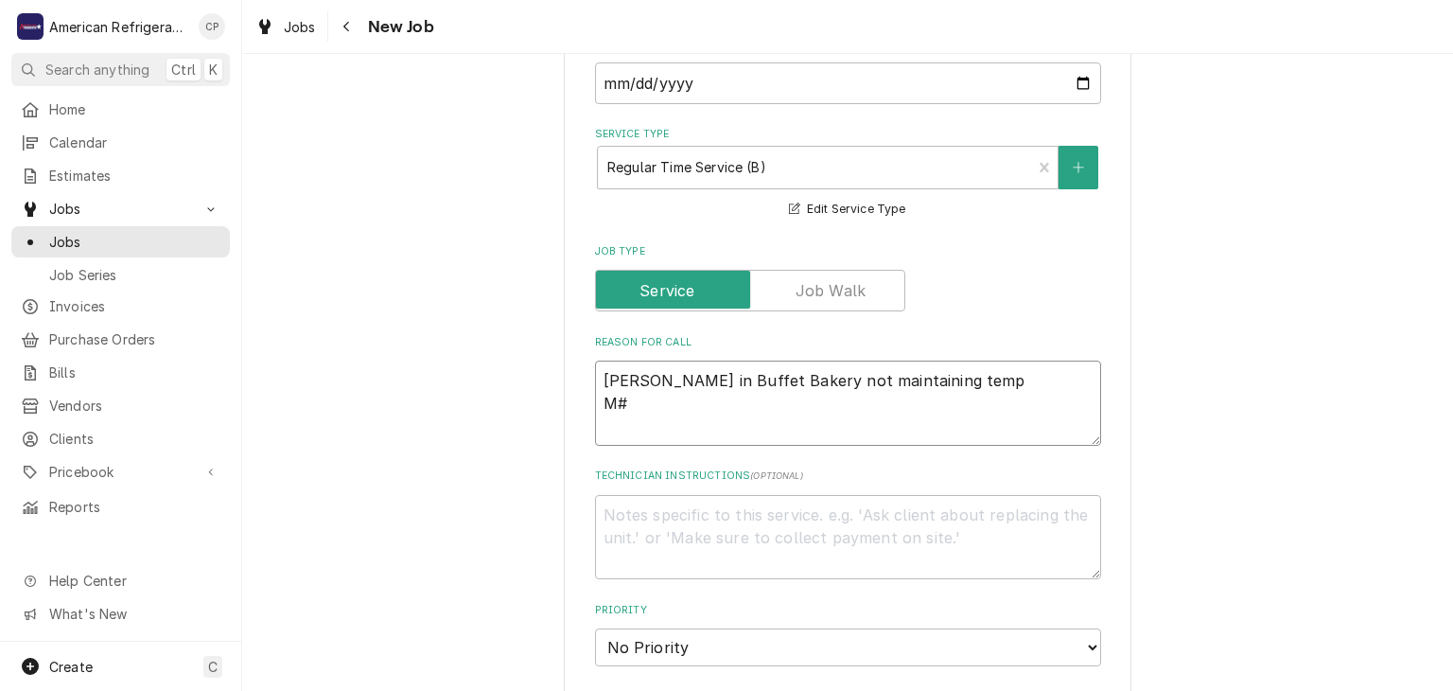
type textarea "x"
type textarea "[PERSON_NAME] in Buffet Bakery not maintaining temp M#"
type textarea "x"
type textarea "[PERSON_NAME] in Buffet Bakery not maintaining temp M# S"
type textarea "x"
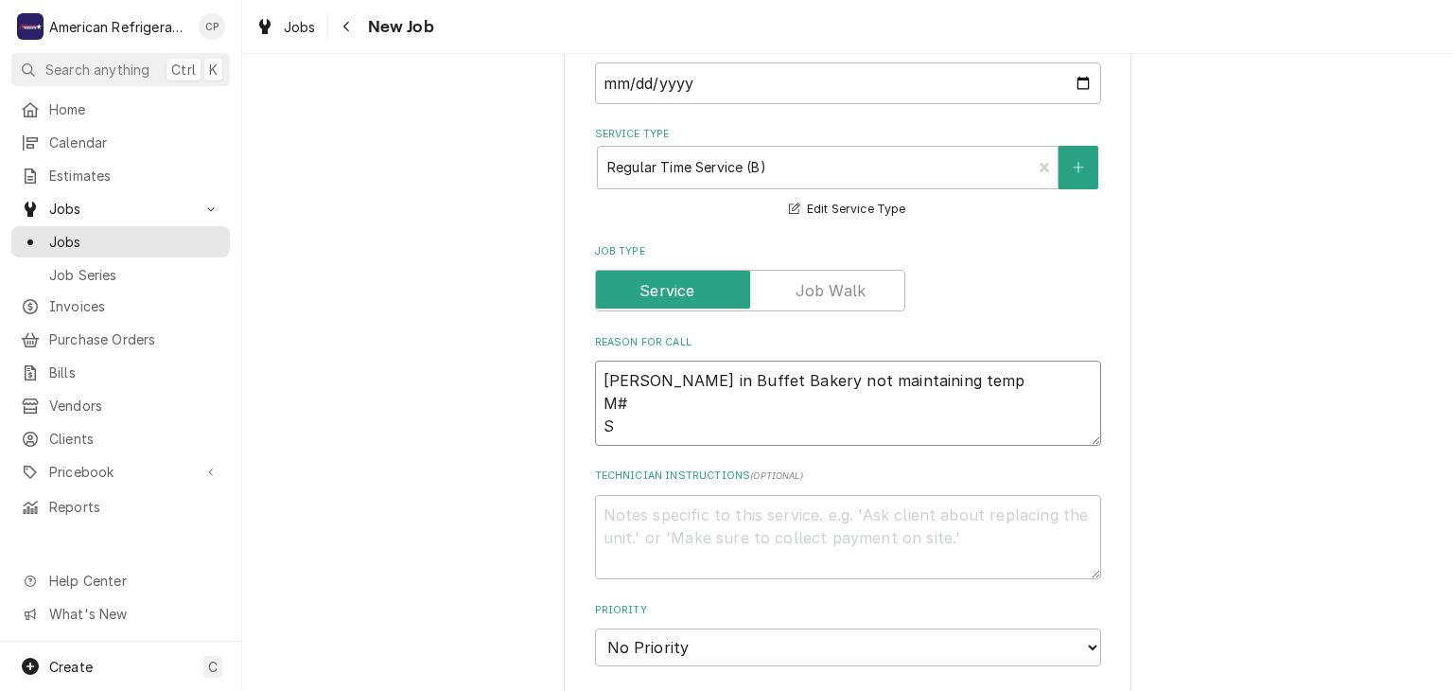
type textarea "[PERSON_NAME] in Buffet Bakery not maintaining temp M# S#"
type textarea "x"
type textarea "[PERSON_NAME] in Buffet Bakery not maintaining temp M# S#"
type textarea "x"
type textarea "[PERSON_NAME] in Buffet Bakery not maintaining temp M# O S#"
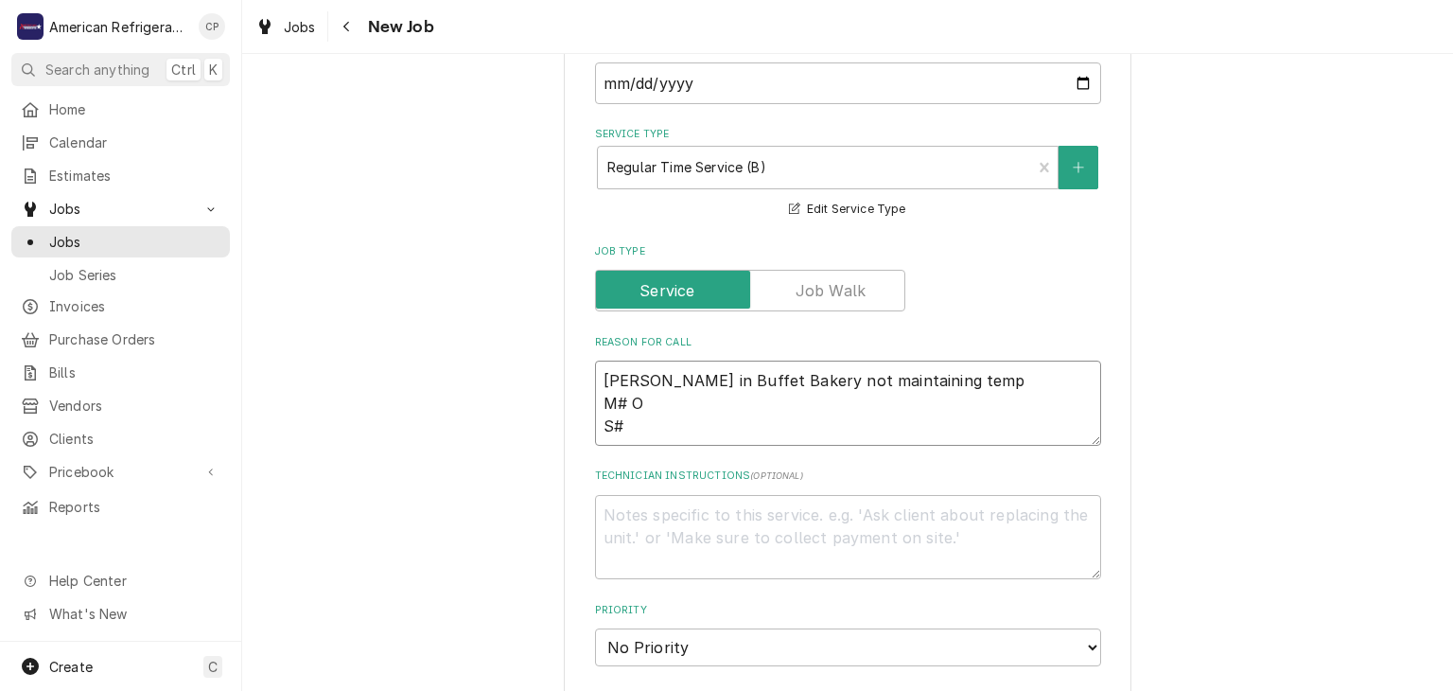
type textarea "x"
type textarea "[PERSON_NAME] in Buffet Bakery not maintaining temp M# OV S#"
type textarea "x"
type textarea "[PERSON_NAME] in Buffet Bakery not maintaining temp M# OV2 S#"
type textarea "x"
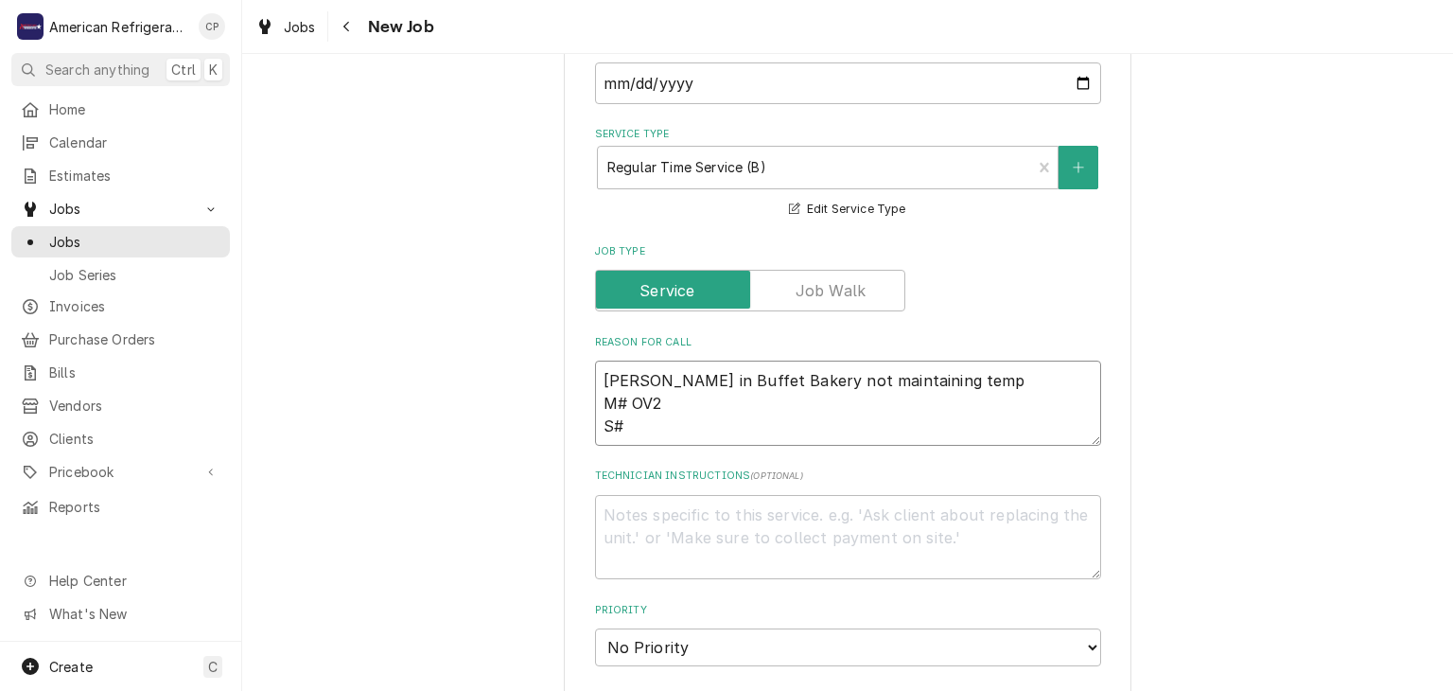
type textarea "[PERSON_NAME] in Buffet Bakery not maintaining temp M# OV21 S#"
type textarea "x"
type textarea "[PERSON_NAME] in Buffet Bakery not maintaining temp M# OV210 S#"
type textarea "x"
type textarea "[PERSON_NAME] in Buffet Bakery not maintaining temp M# OV210G S#"
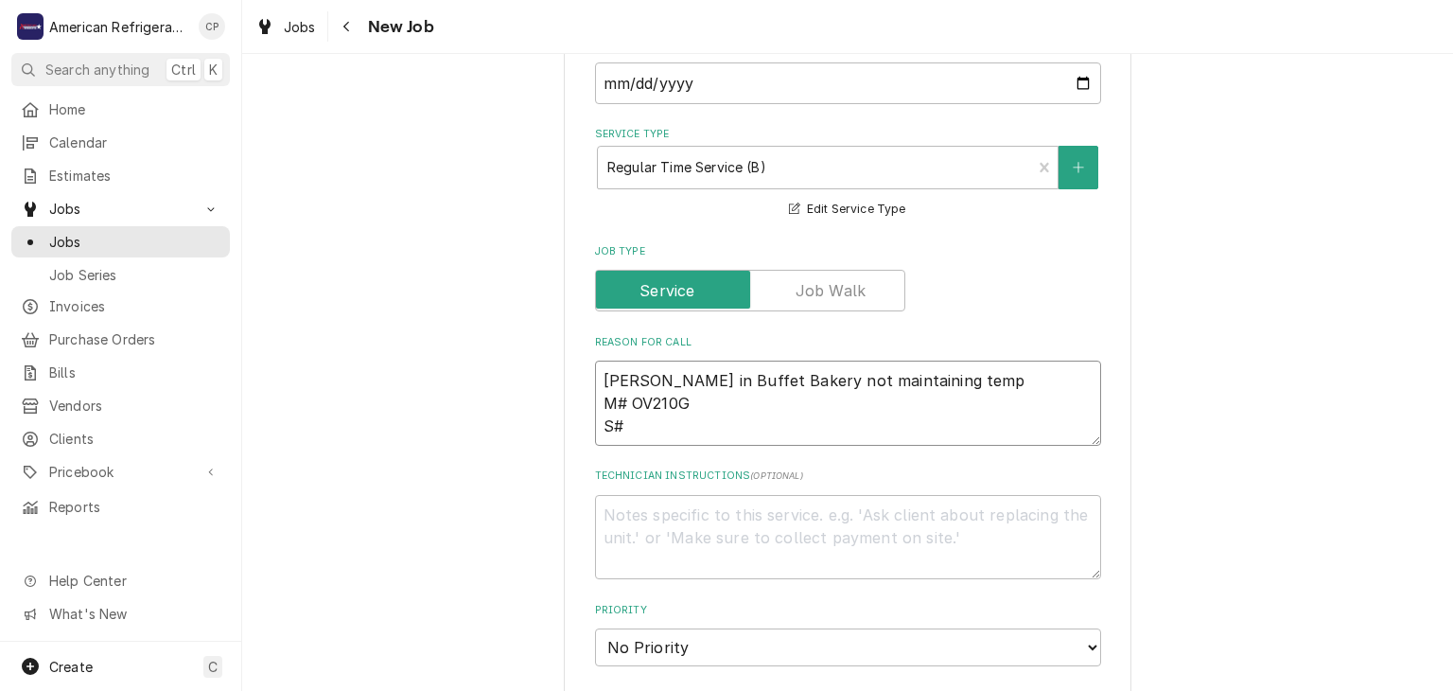
type textarea "x"
type textarea "[PERSON_NAME] in Buffet Bakery not maintaining temp M# OV210G1 S#"
type textarea "x"
type textarea "[PERSON_NAME] in Buffet Bakery not maintaining temp M# OV210G1 S# 24"
type textarea "x"
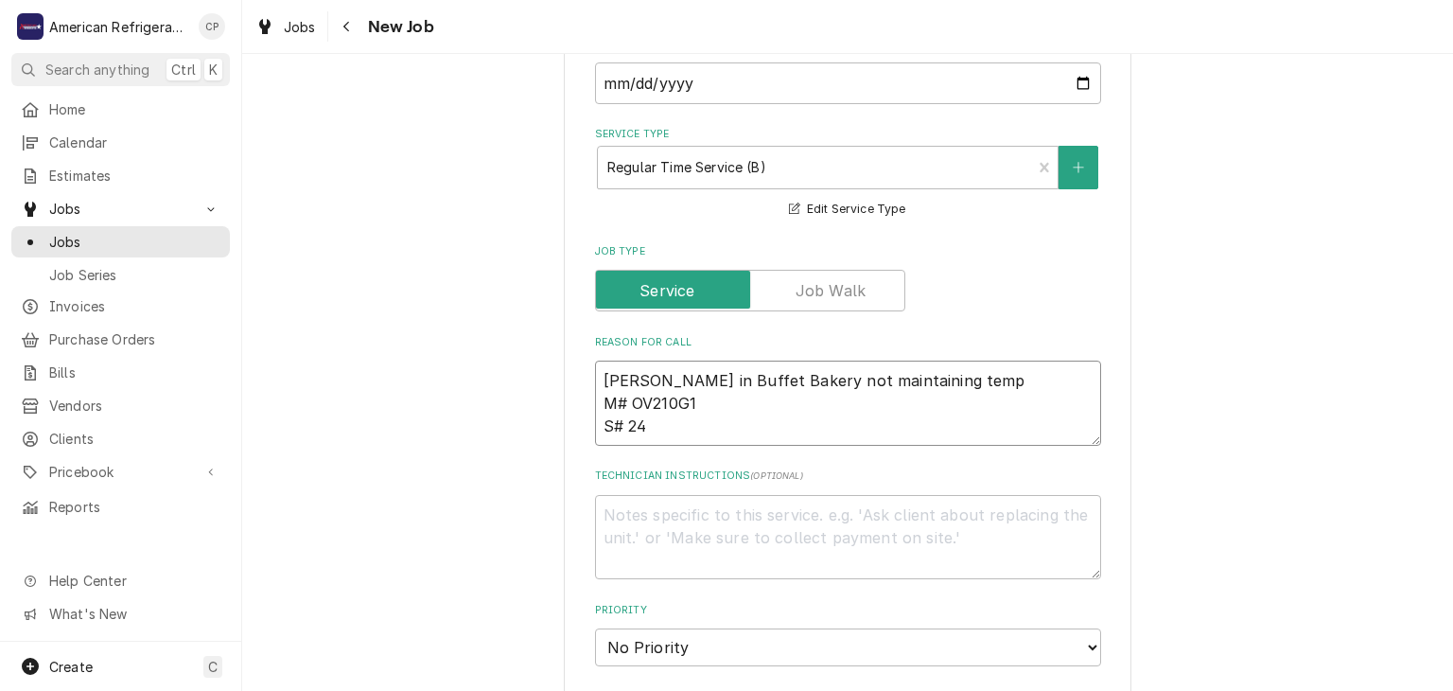
type textarea "[PERSON_NAME] in Buffet Bakery not maintaining temp M# OV210G1 S# 24-"
type textarea "x"
type textarea "[PERSON_NAME] in Buffet Bakery not maintaining temp M# OV210G1 S# 24-1"
type textarea "x"
type textarea "[PERSON_NAME] in Buffet Bakery not maintaining temp M# OV210G1 S# 24-10"
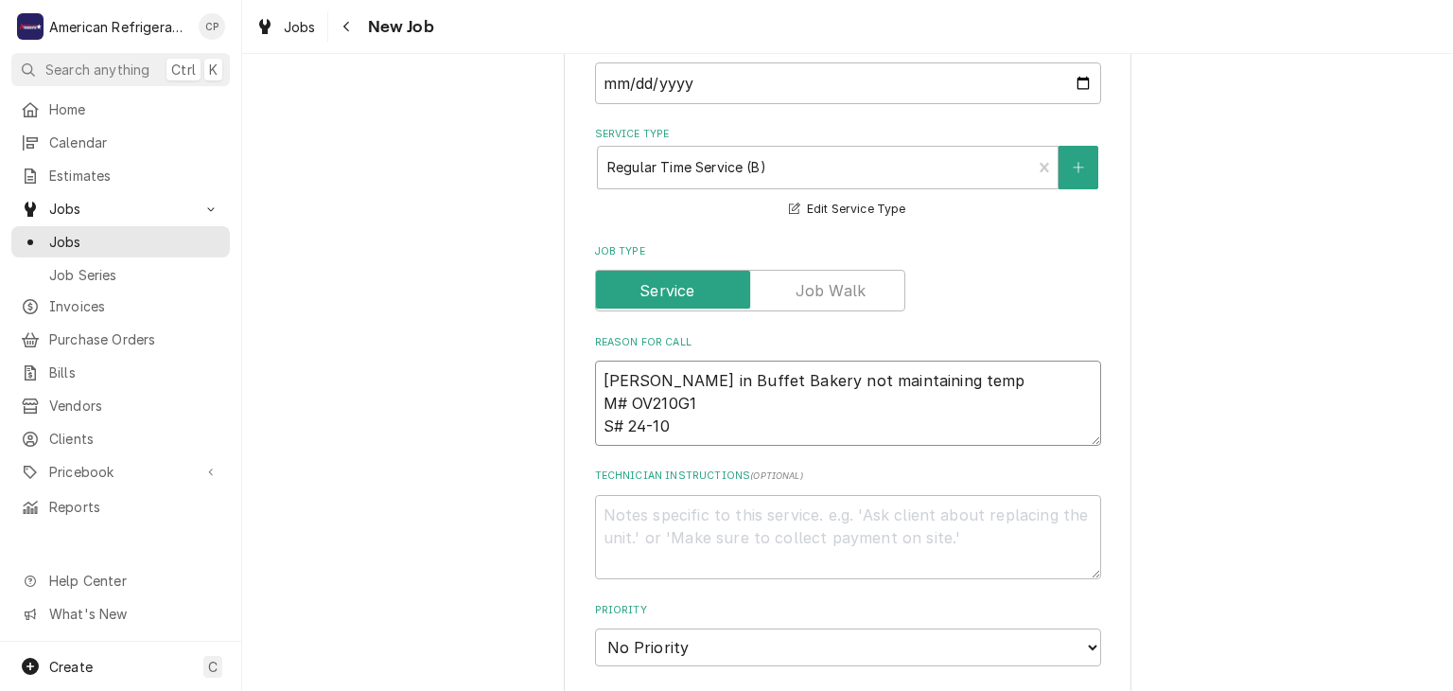
type textarea "x"
type textarea "[PERSON_NAME] in Buffet Bakery not maintaining temp M# OV210G1 S# 24-10t"
type textarea "x"
type textarea "[PERSON_NAME] in Buffet Bakery not maintaining temp M# OV210G1 S# 24-10t6"
type textarea "x"
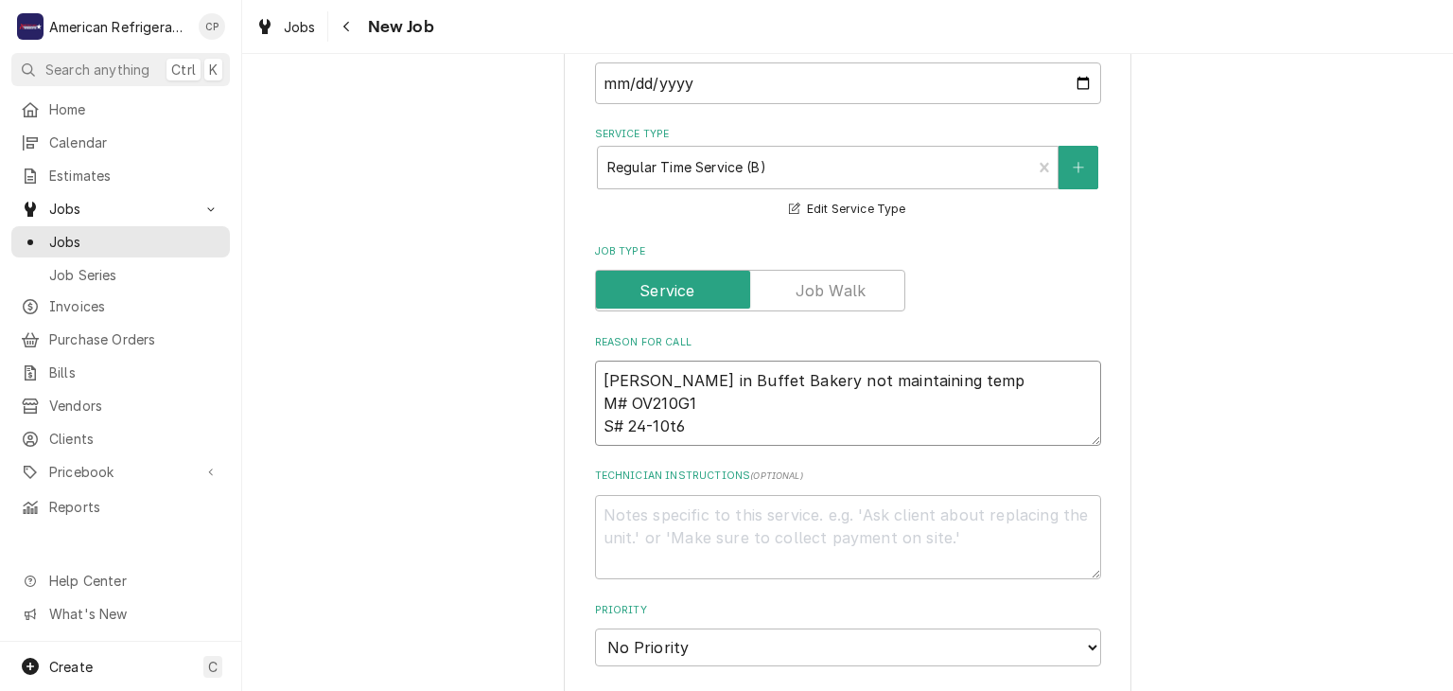
type textarea "[PERSON_NAME] in Buffet Bakery not maintaining temp M# OV210G1 S# 24-10t64"
type textarea "x"
type textarea "[PERSON_NAME] in Buffet Bakery not maintaining temp M# OV210G1 S# 24-10t643"
type textarea "x"
type textarea "[PERSON_NAME] in Buffet Bakery not maintaining temp M# OV210G1 S# 24-10t6433"
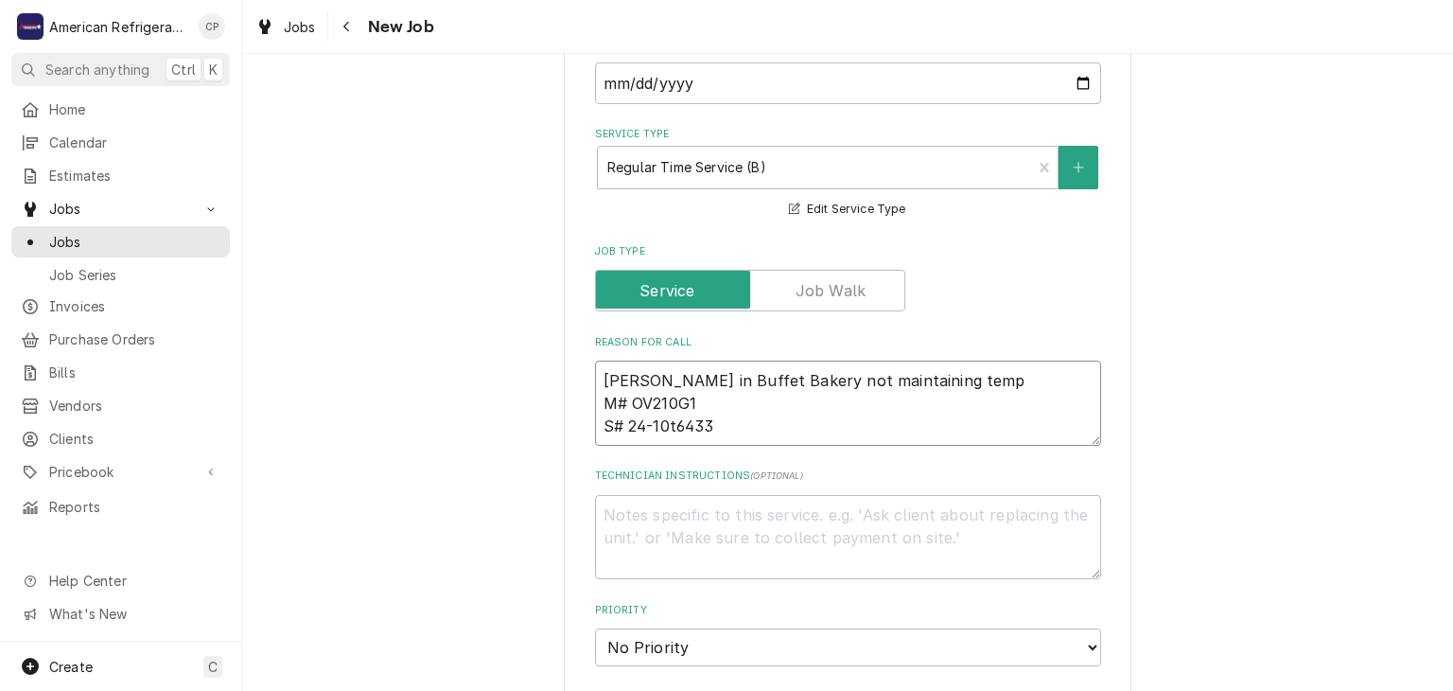
type textarea "x"
type textarea "[PERSON_NAME] in Buffet Bakery not maintaining temp M# OV210G1 S# 24-10t6433"
type textarea "x"
type textarea "D"
type textarea "x"
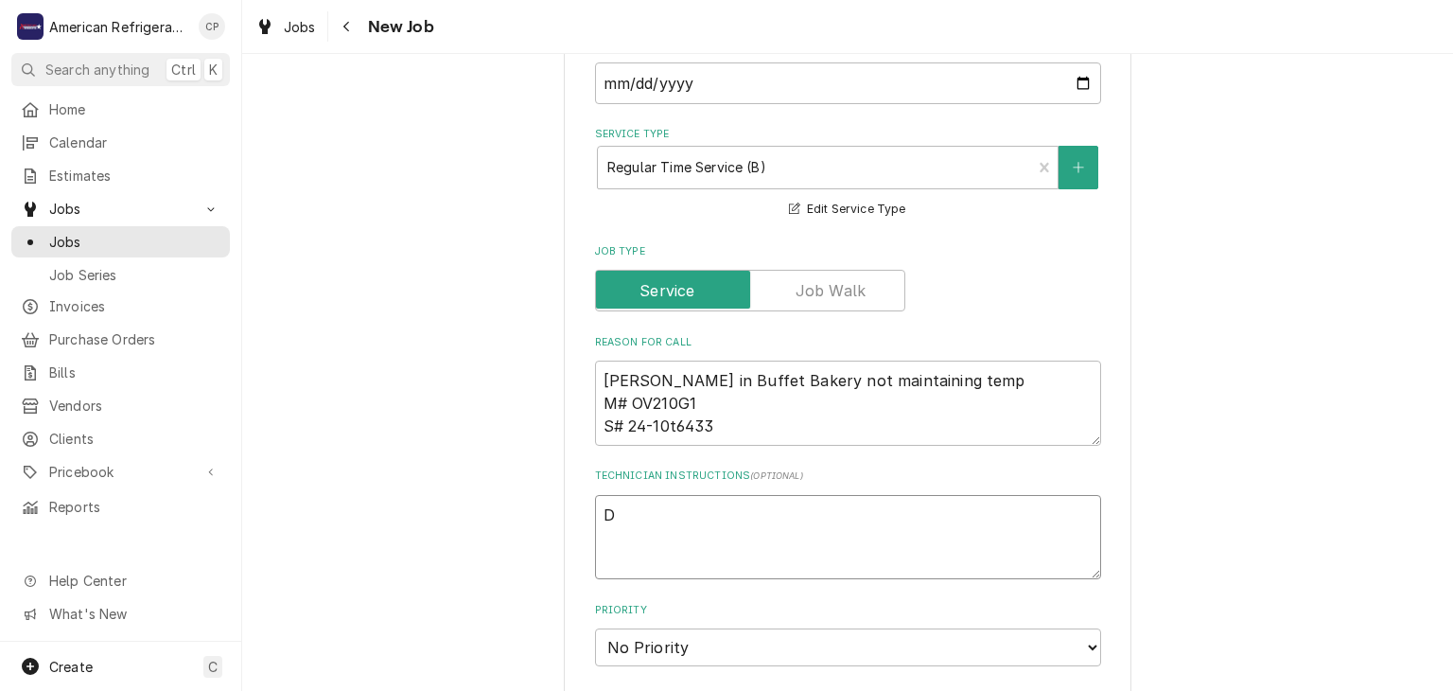
type textarea "Di"
type textarea "x"
type textarea "Dia"
type textarea "x"
type textarea "Diagn"
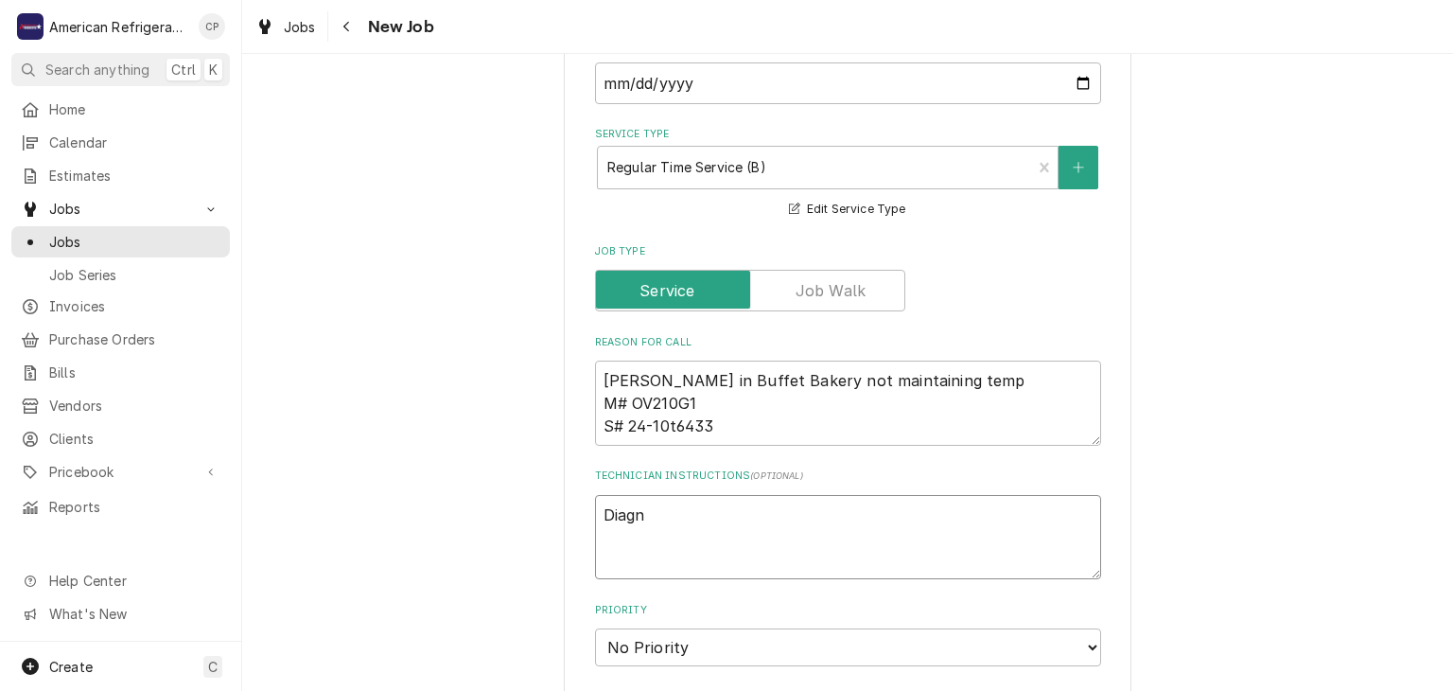
type textarea "x"
type textarea "Diagnos"
type textarea "x"
type textarea "Diagnose"
type textarea "x"
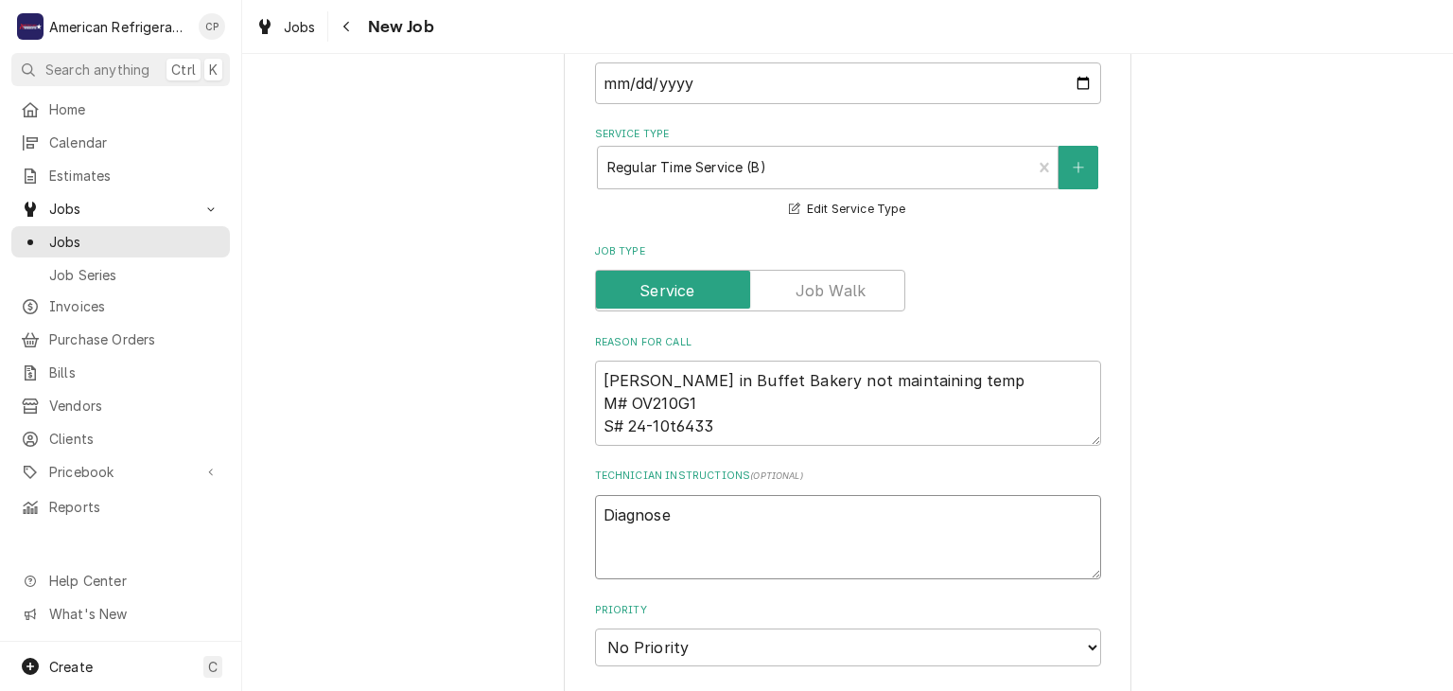
type textarea "Diagnose &"
type textarea "x"
type textarea "Diagnose & c"
type textarea "x"
type textarea "Diagnose & ca"
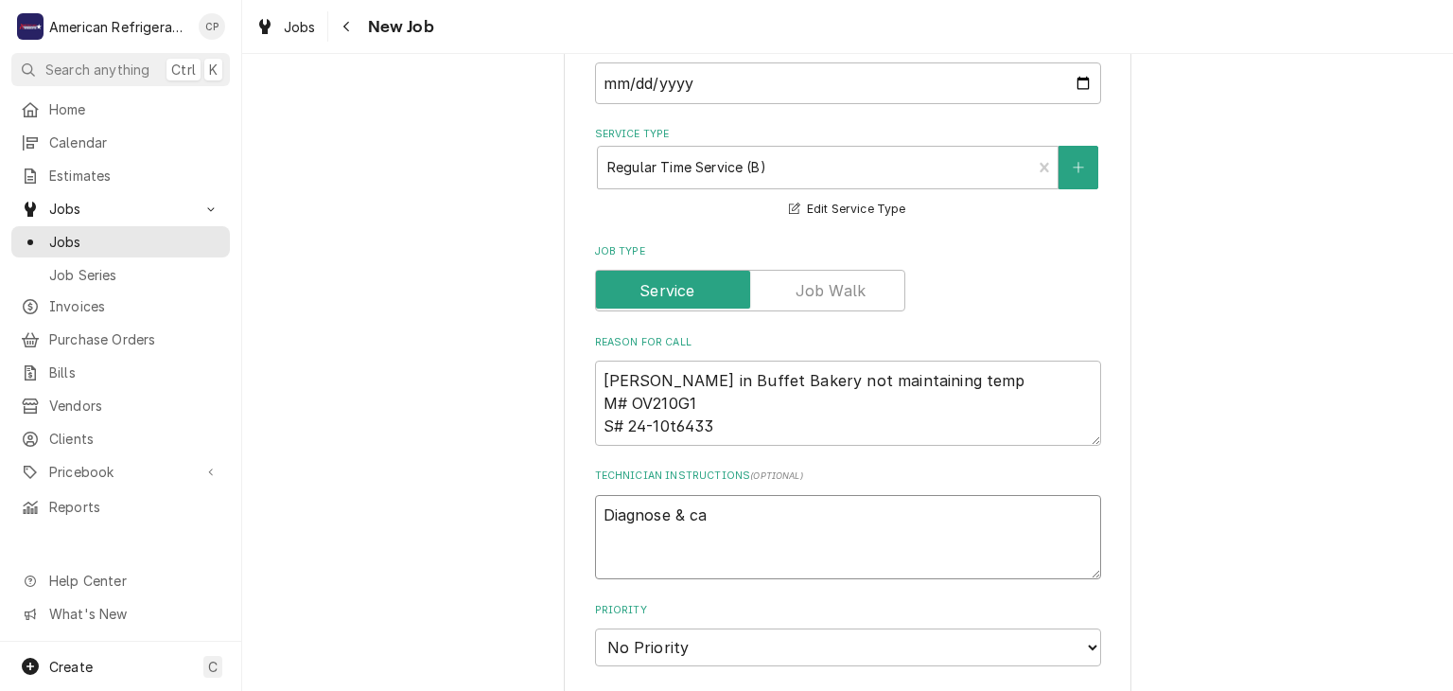
type textarea "x"
type textarea "Diagnose & call"
type textarea "x"
type textarea "Diagnose & call G"
type textarea "x"
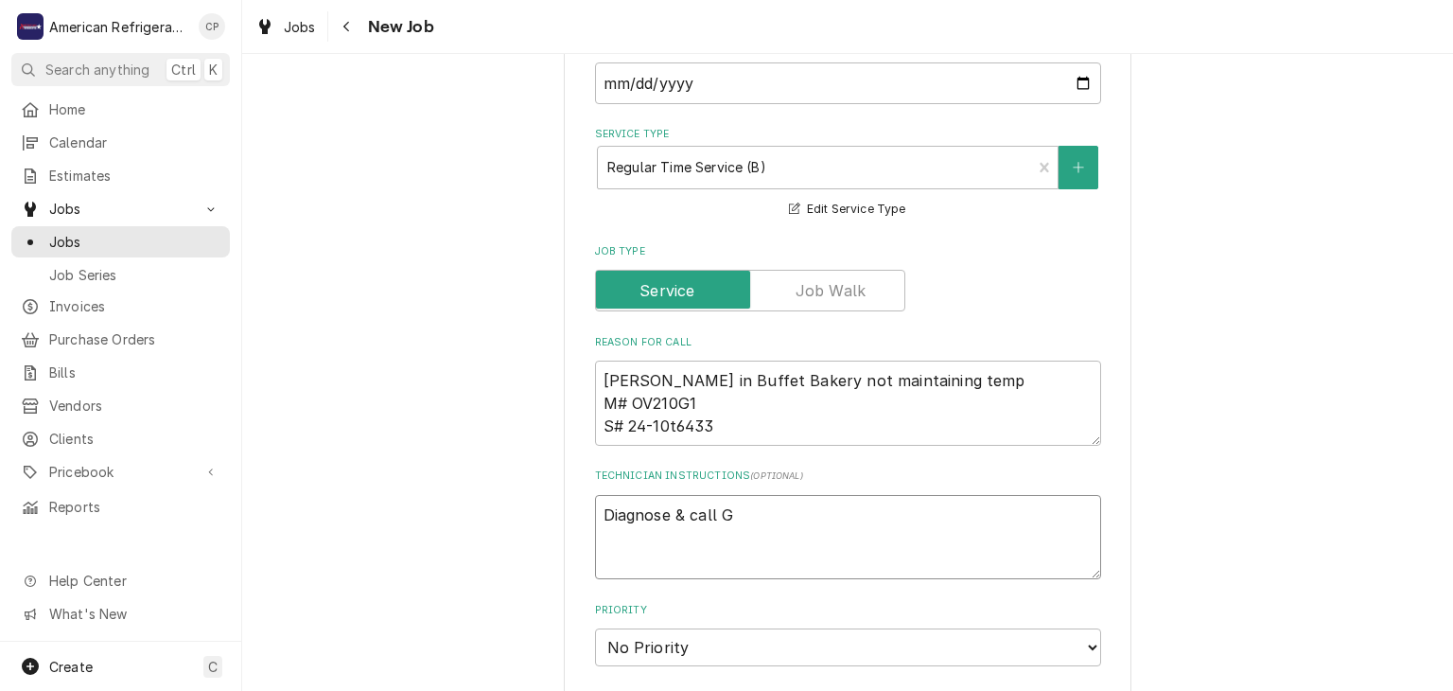
type textarea "Diagnose & call Gl"
type textarea "x"
type textarea "Diagnose & call [PERSON_NAME]"
type textarea "x"
type textarea "Diagnose & call [PERSON_NAME]"
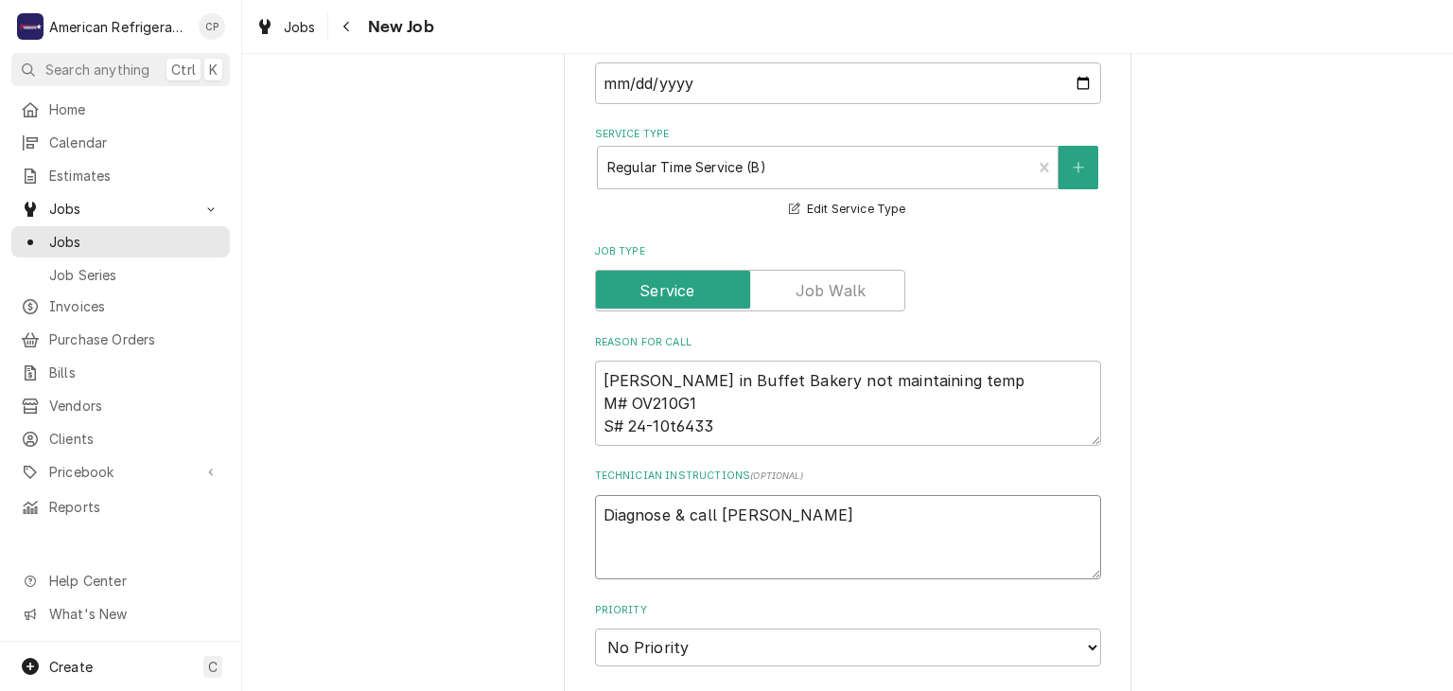
type textarea "x"
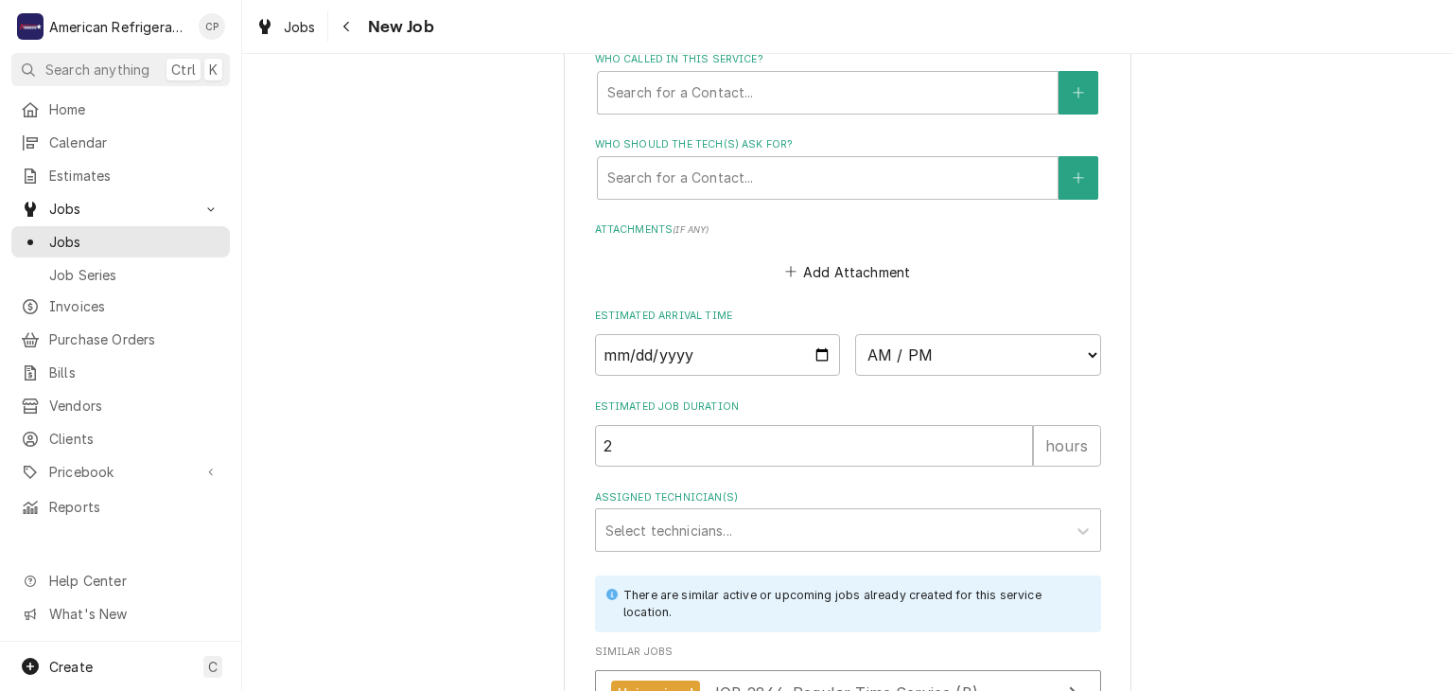
scroll to position [1414, 0]
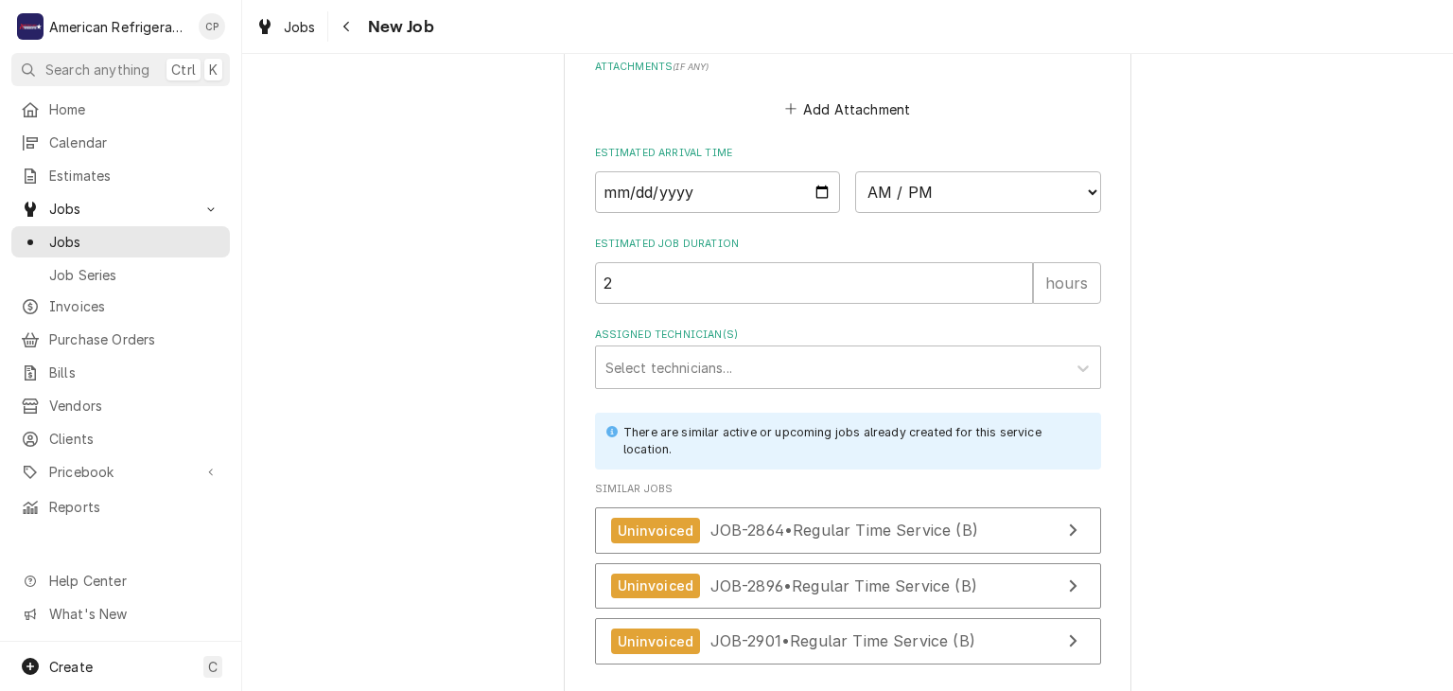
type textarea "Diagnose & call [PERSON_NAME]"
click at [824, 185] on input "Date" at bounding box center [718, 192] width 246 height 42
type textarea "x"
type input "[DATE]"
type textarea "x"
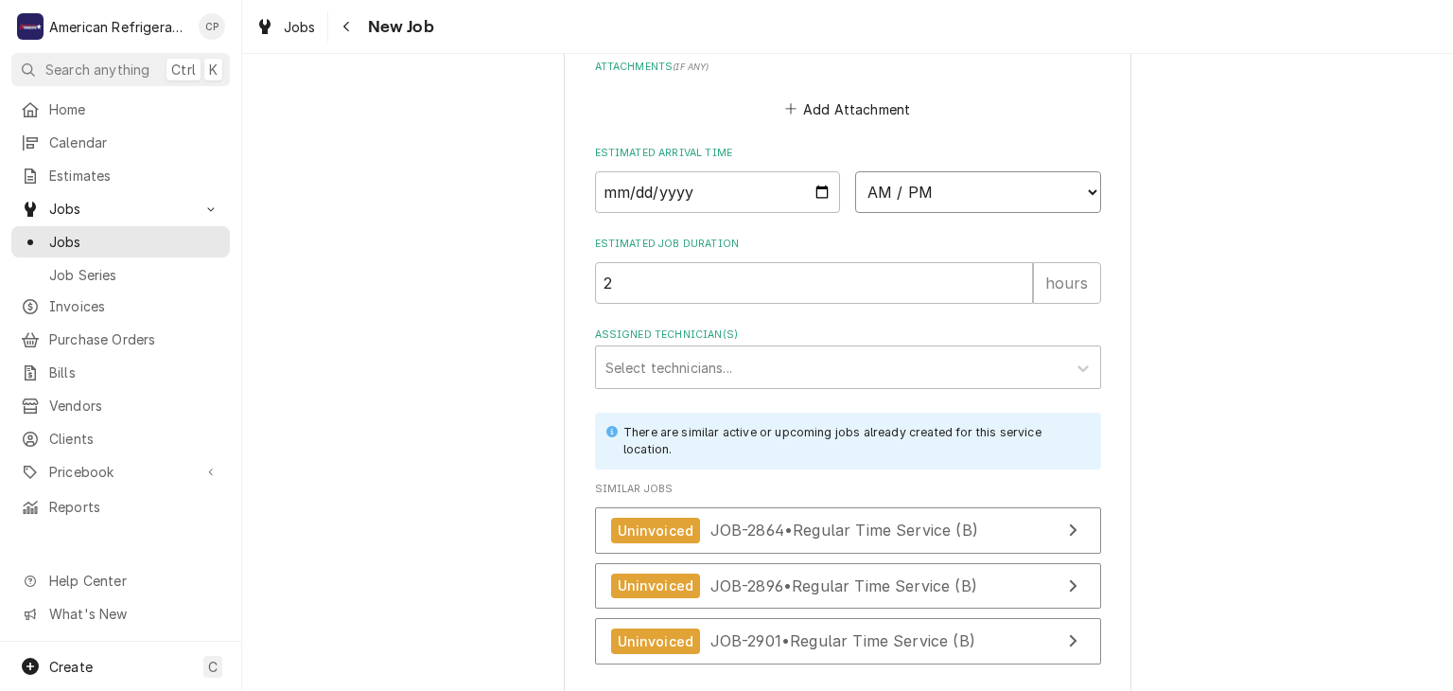
click at [927, 180] on select "AM / PM 6:00 AM 6:15 AM 6:30 AM 6:45 AM 7:00 AM 7:15 AM 7:30 AM 7:45 AM 8:00 AM…" at bounding box center [978, 192] width 246 height 42
select select "10:00:00"
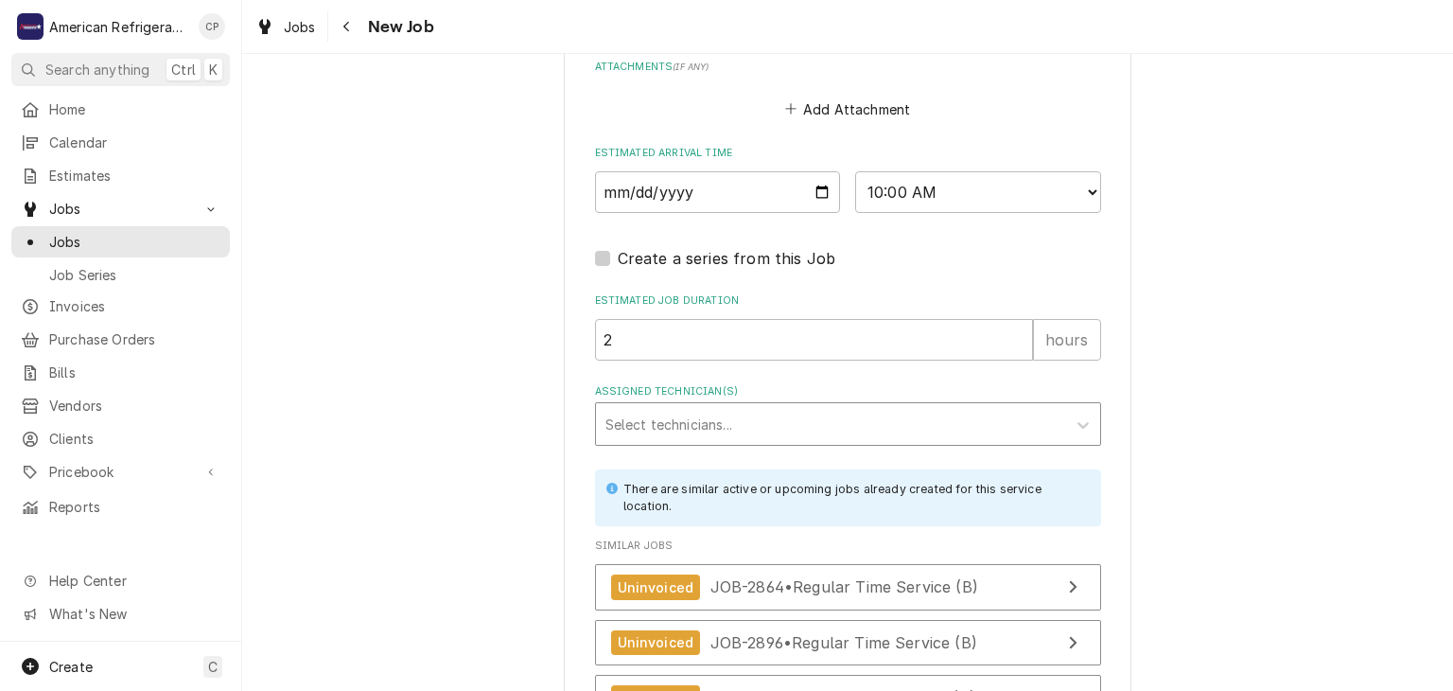
click at [798, 416] on div "Assigned Technician(s)" at bounding box center [830, 424] width 451 height 34
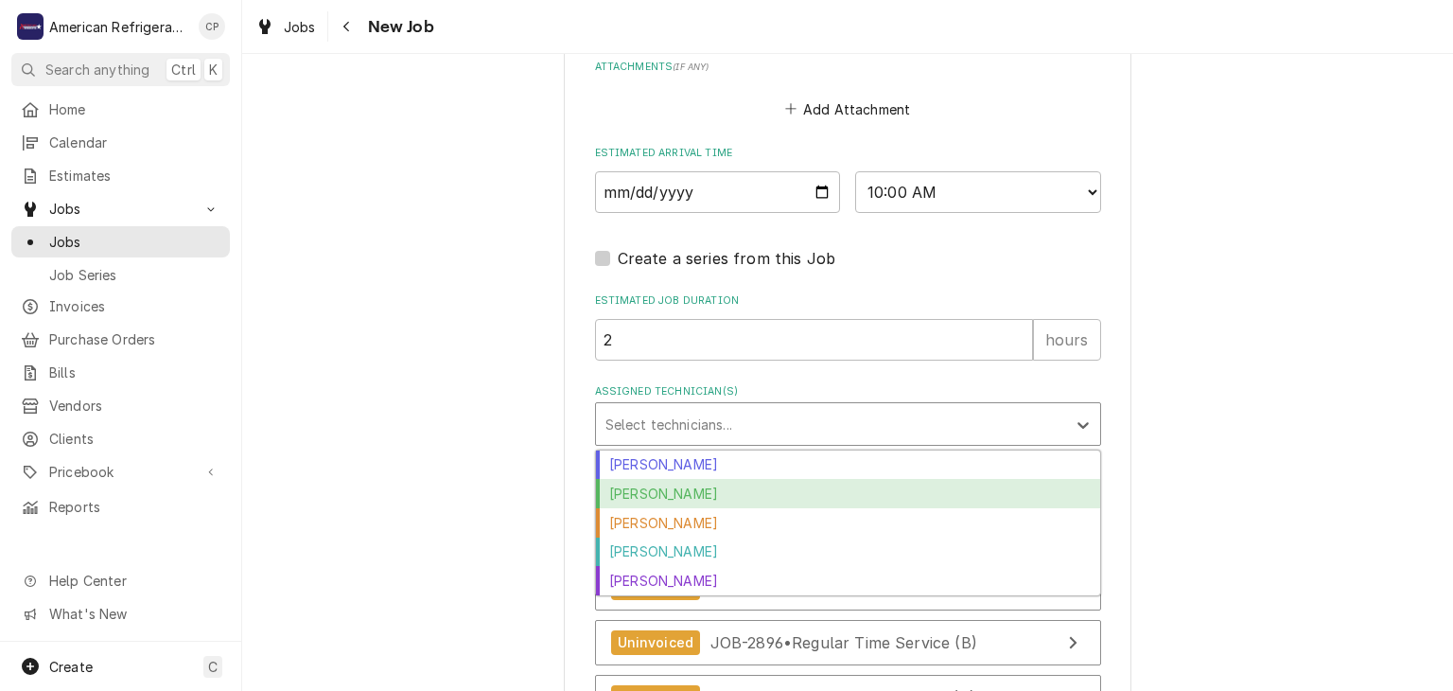
click at [755, 493] on div "[PERSON_NAME]" at bounding box center [848, 493] width 504 height 29
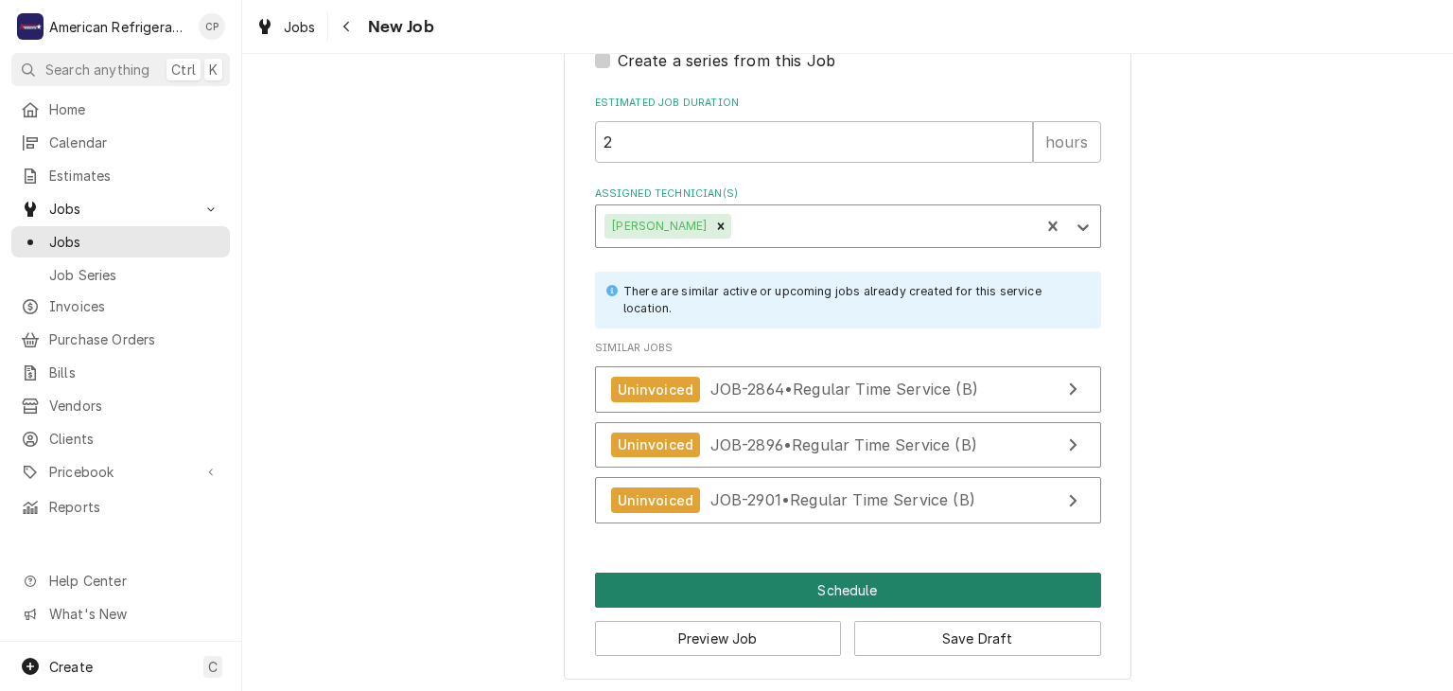
click at [774, 586] on button "Schedule" at bounding box center [848, 589] width 506 height 35
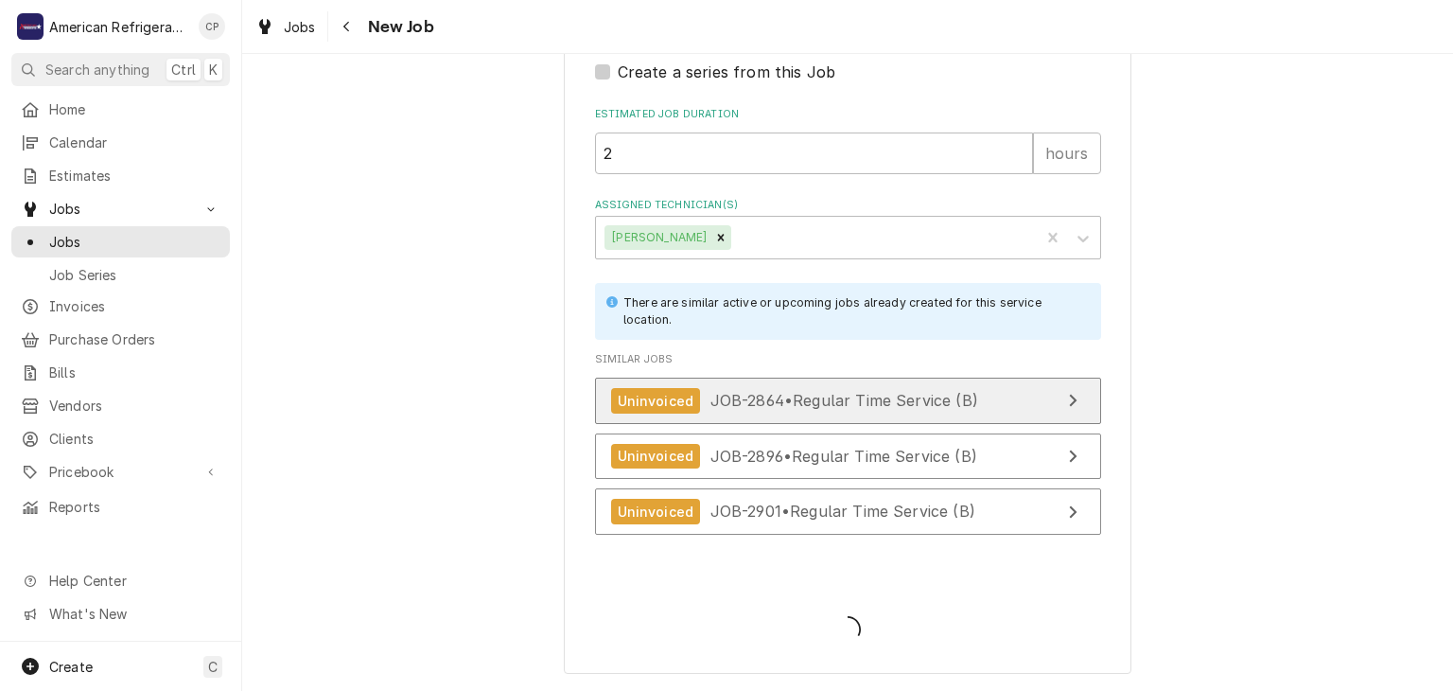
scroll to position [1596, 0]
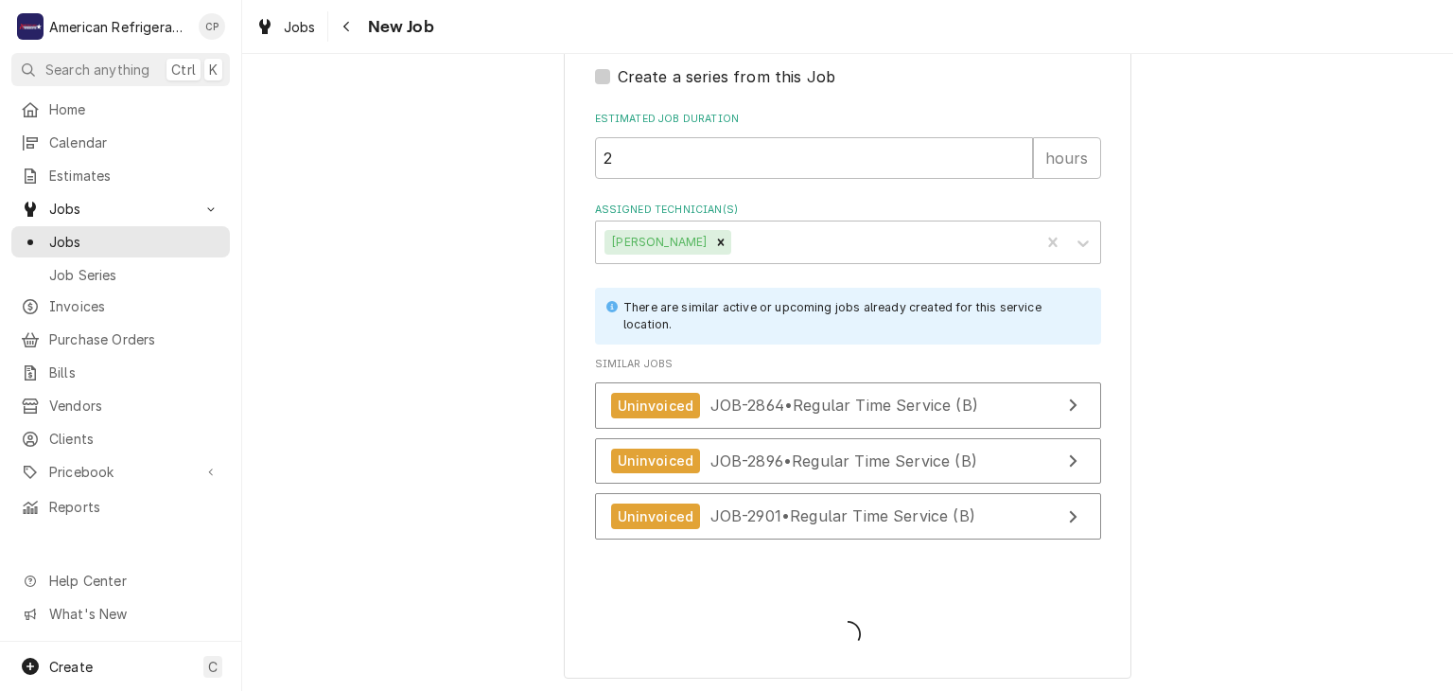
type textarea "x"
